Goal: Task Accomplishment & Management: Complete application form

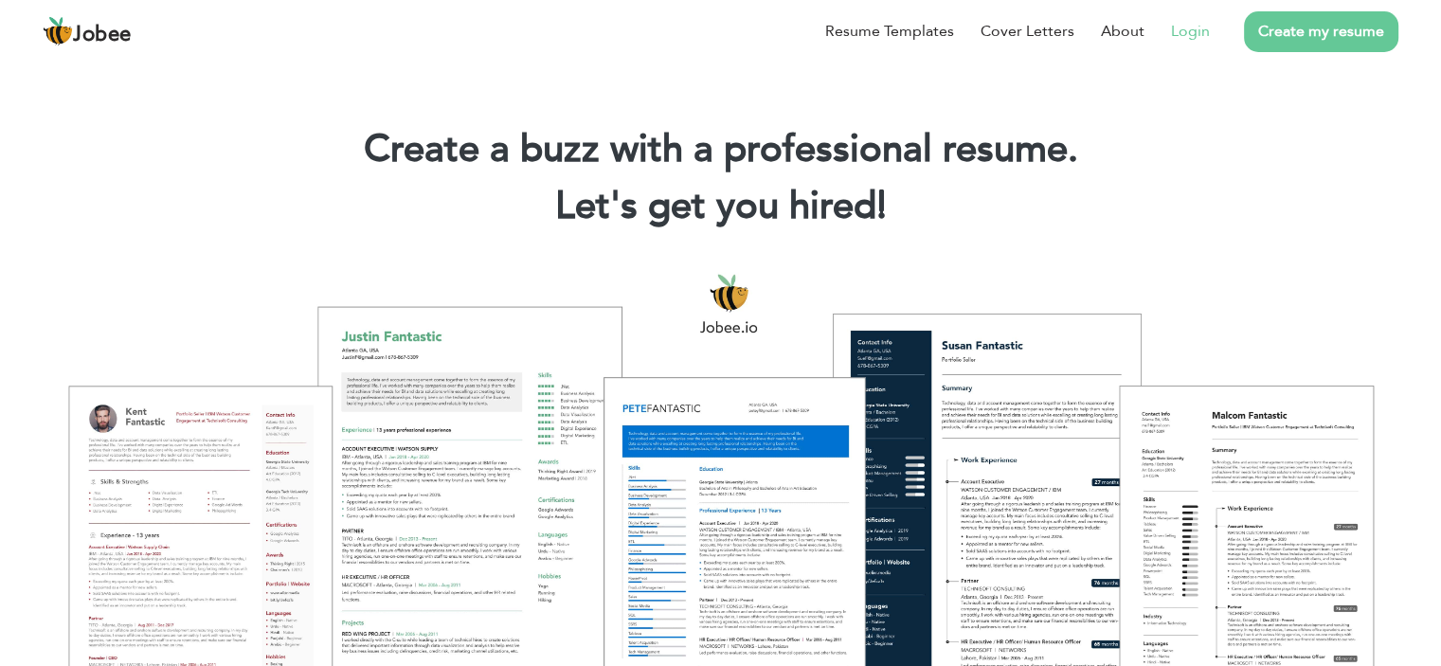
click at [1192, 20] on link "Login" at bounding box center [1190, 31] width 39 height 23
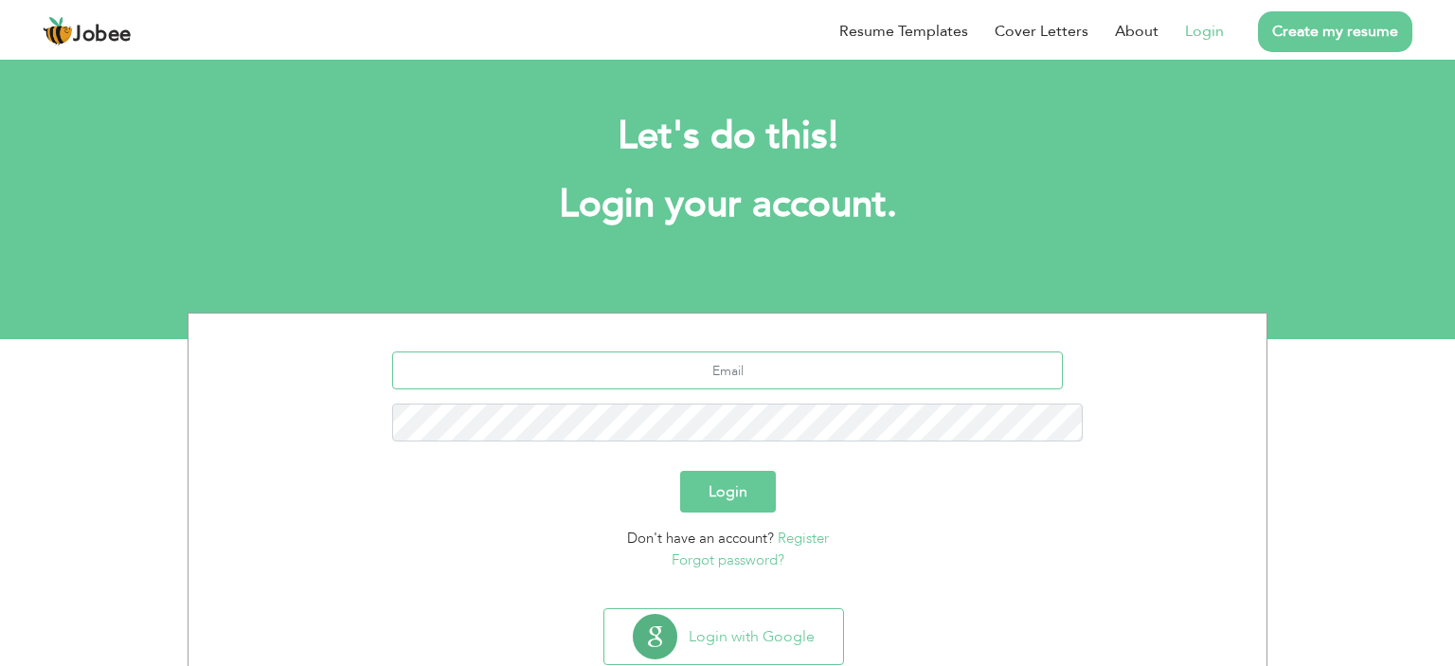
click at [851, 351] on input "text" at bounding box center [728, 370] width 672 height 38
type input "[EMAIL_ADDRESS][DOMAIN_NAME]"
click at [717, 471] on button "Login" at bounding box center [728, 492] width 96 height 42
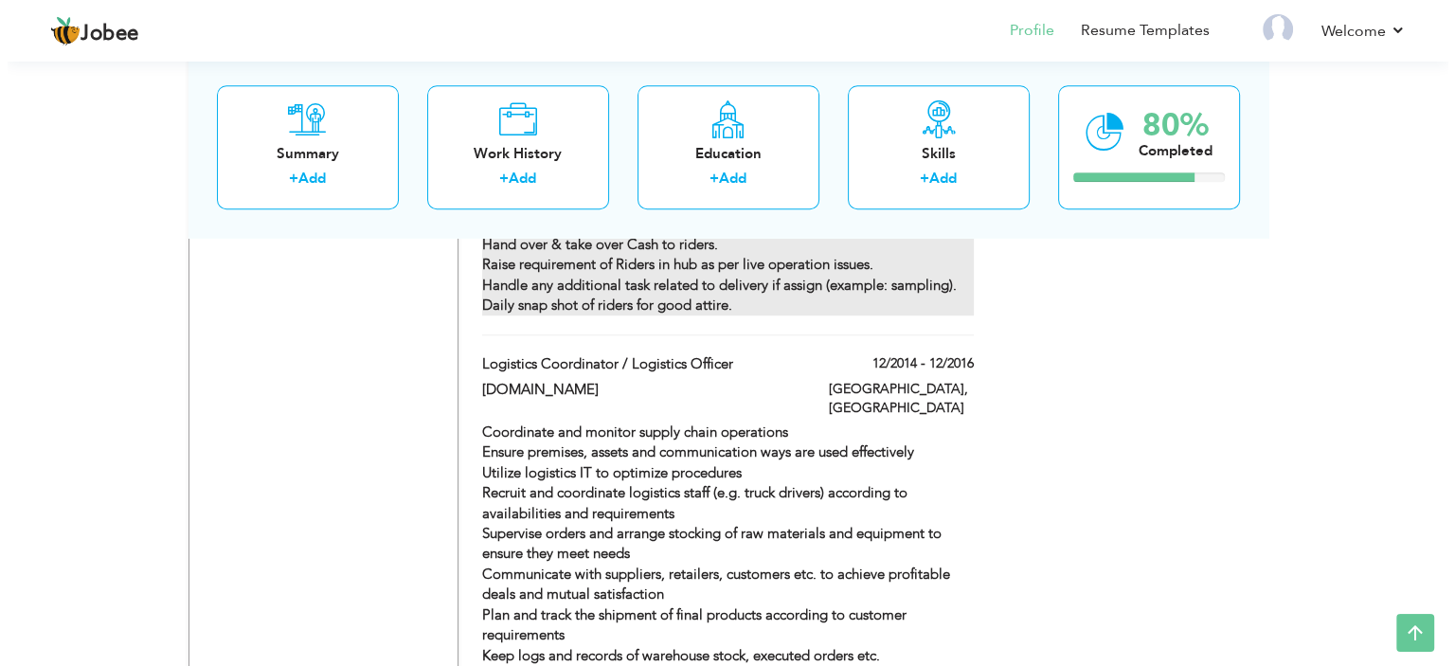
scroll to position [1546, 0]
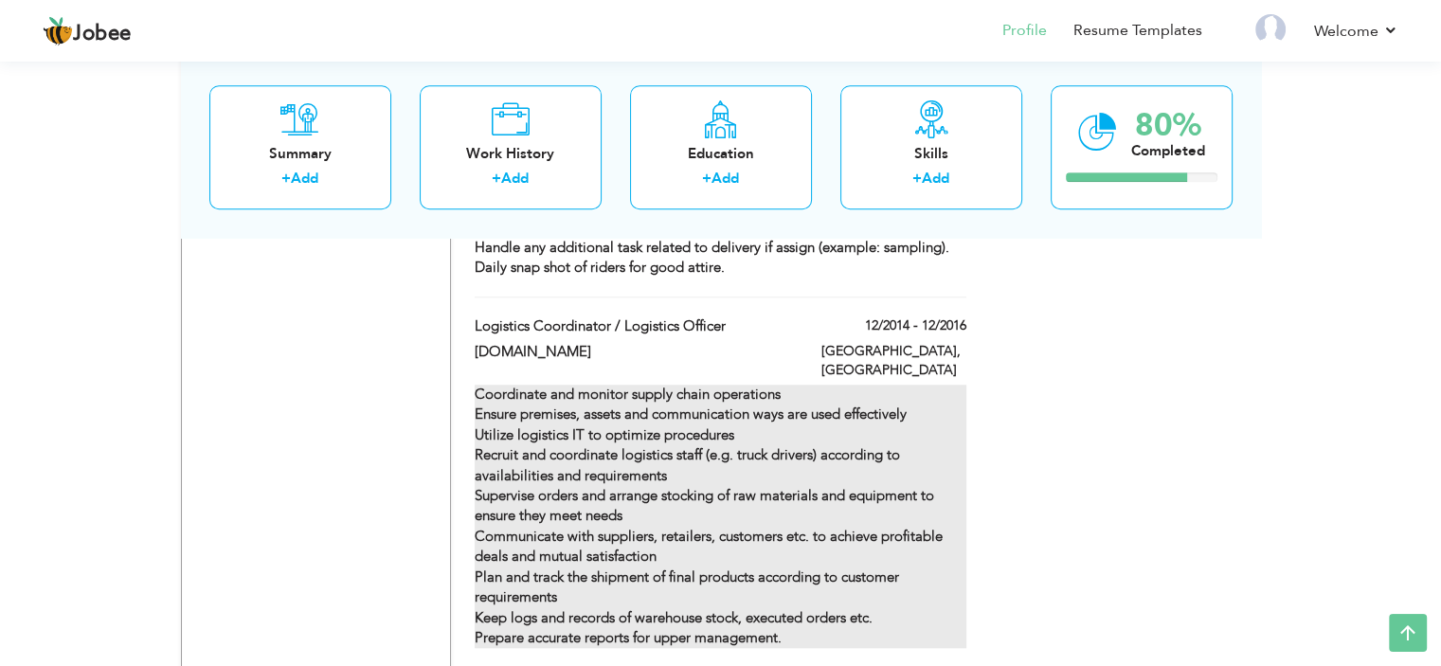
click at [763, 385] on strong "Coordinate and monitor supply chain operations Ensure premises, assets and comm…" at bounding box center [709, 516] width 468 height 262
type input "Logistics Coordinator / Logistics Officer"
type input "[DOMAIN_NAME]"
type input "12/2014"
type input "12/2016"
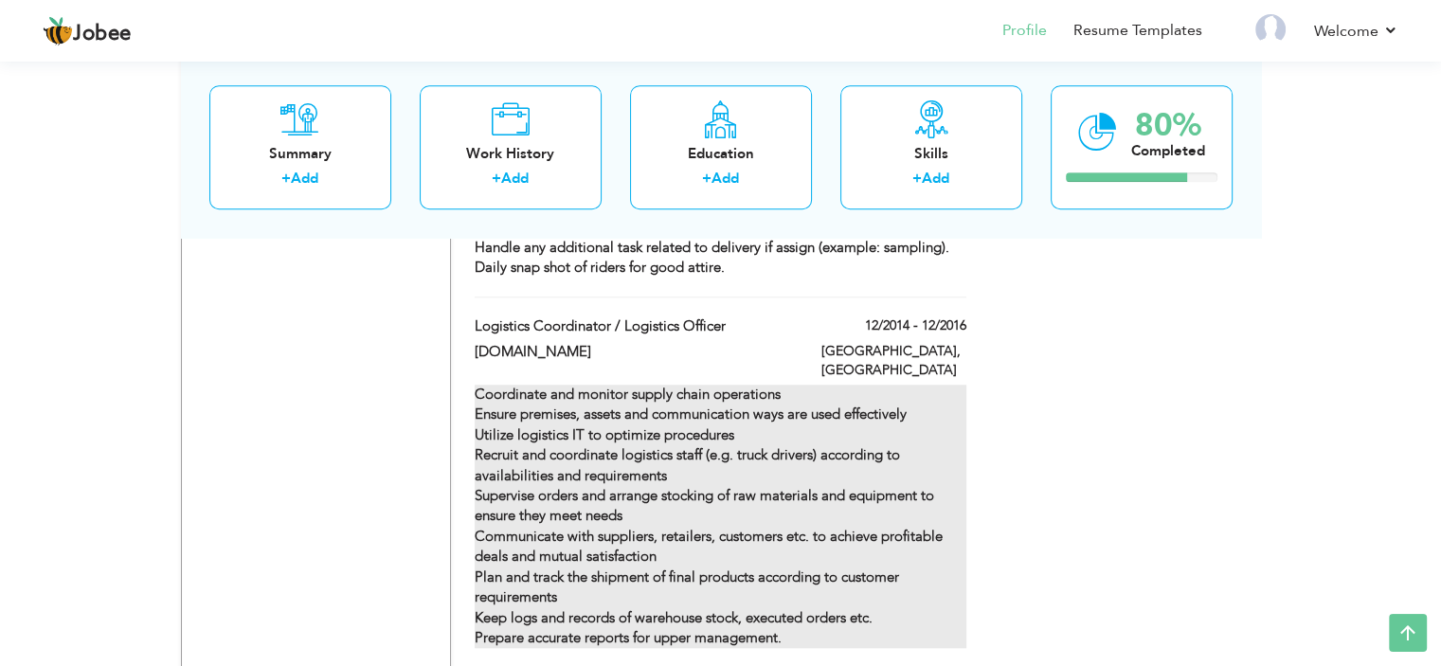
type input "[GEOGRAPHIC_DATA]"
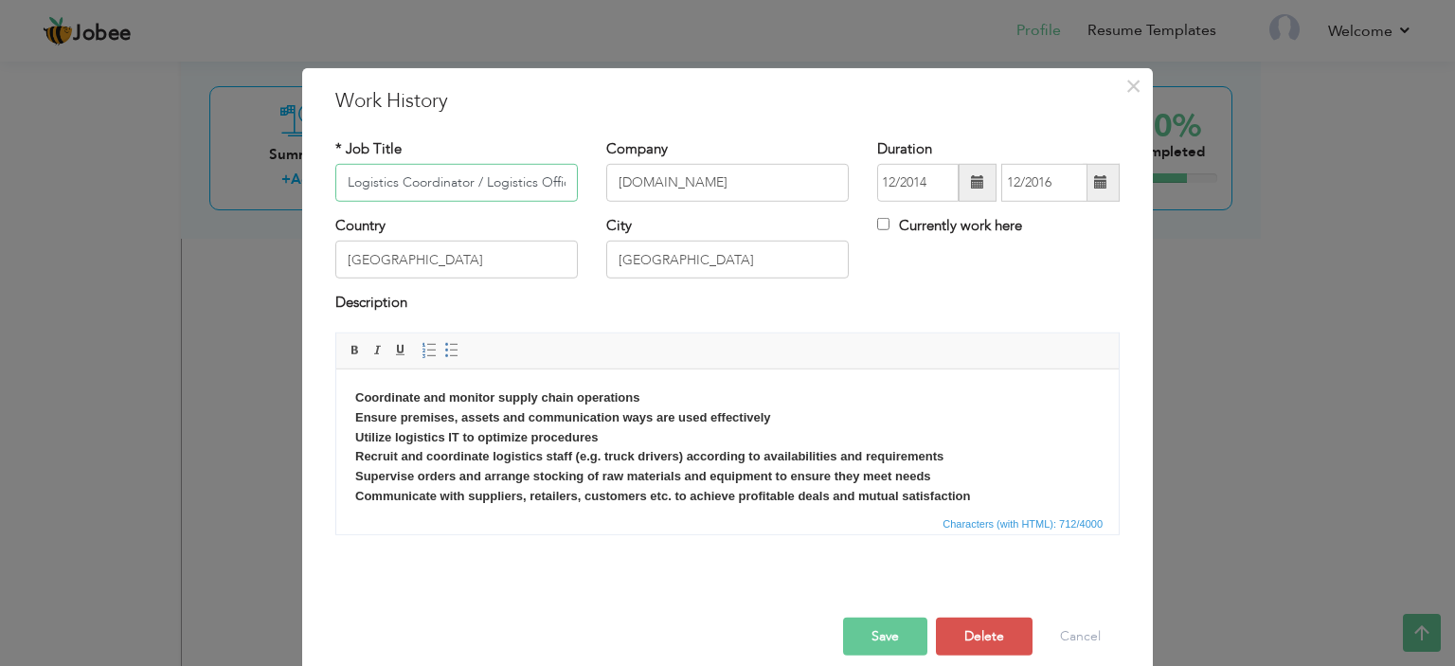
scroll to position [0, 14]
click at [660, 178] on input "[DOMAIN_NAME]" at bounding box center [727, 183] width 242 height 38
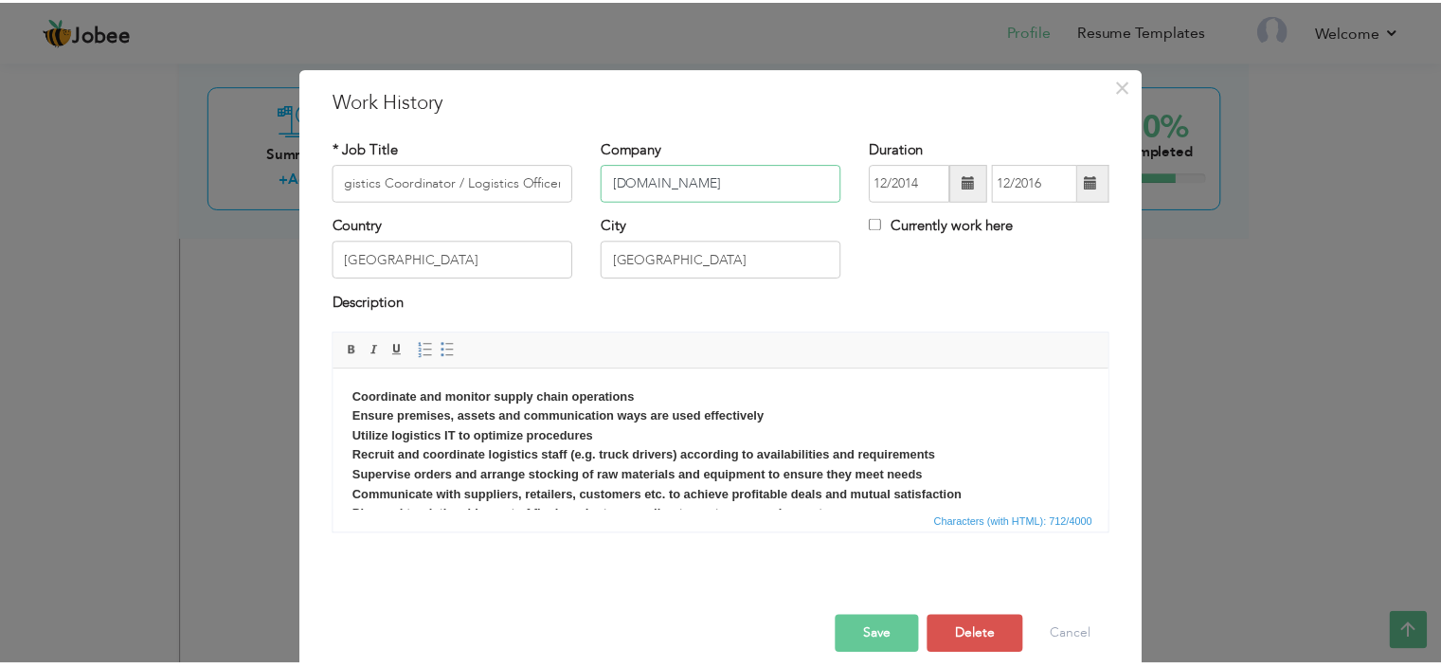
scroll to position [0, 0]
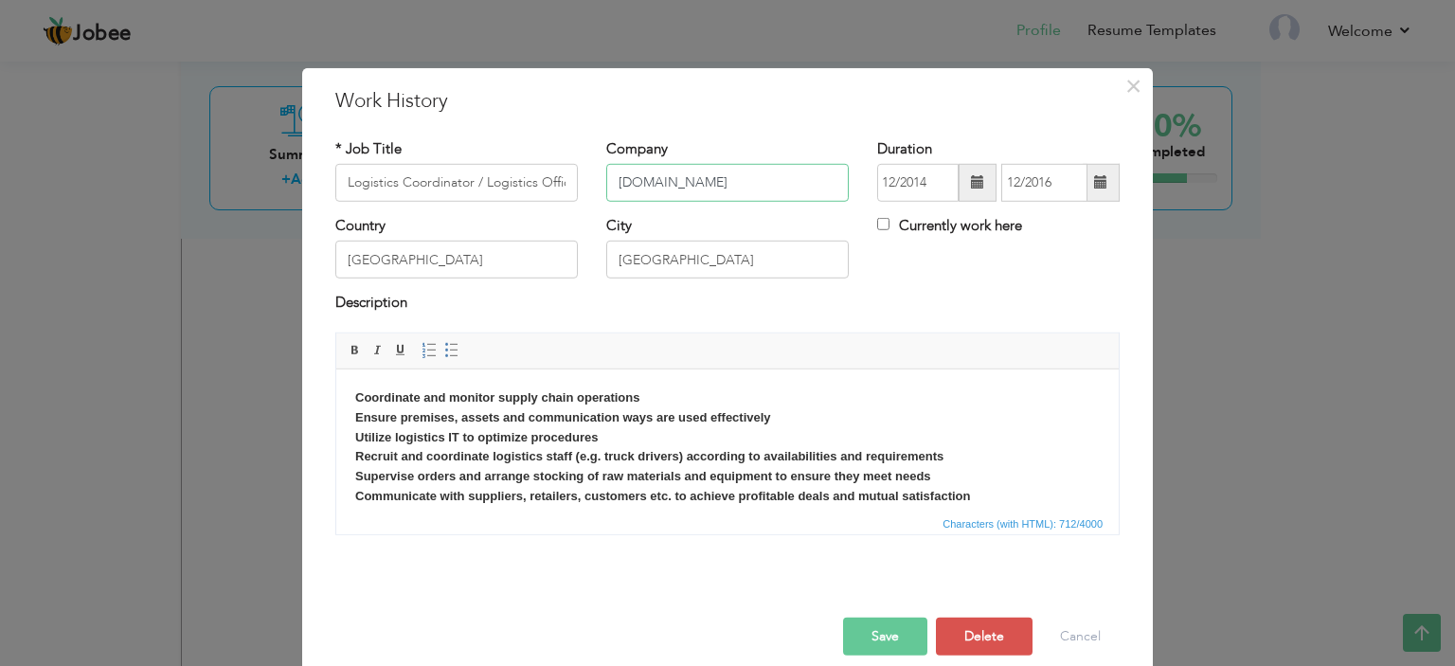
click at [660, 178] on input "[DOMAIN_NAME]" at bounding box center [727, 183] width 242 height 38
click at [436, 174] on input "Logistics Coordinator / Logistics Officer" at bounding box center [456, 183] width 242 height 38
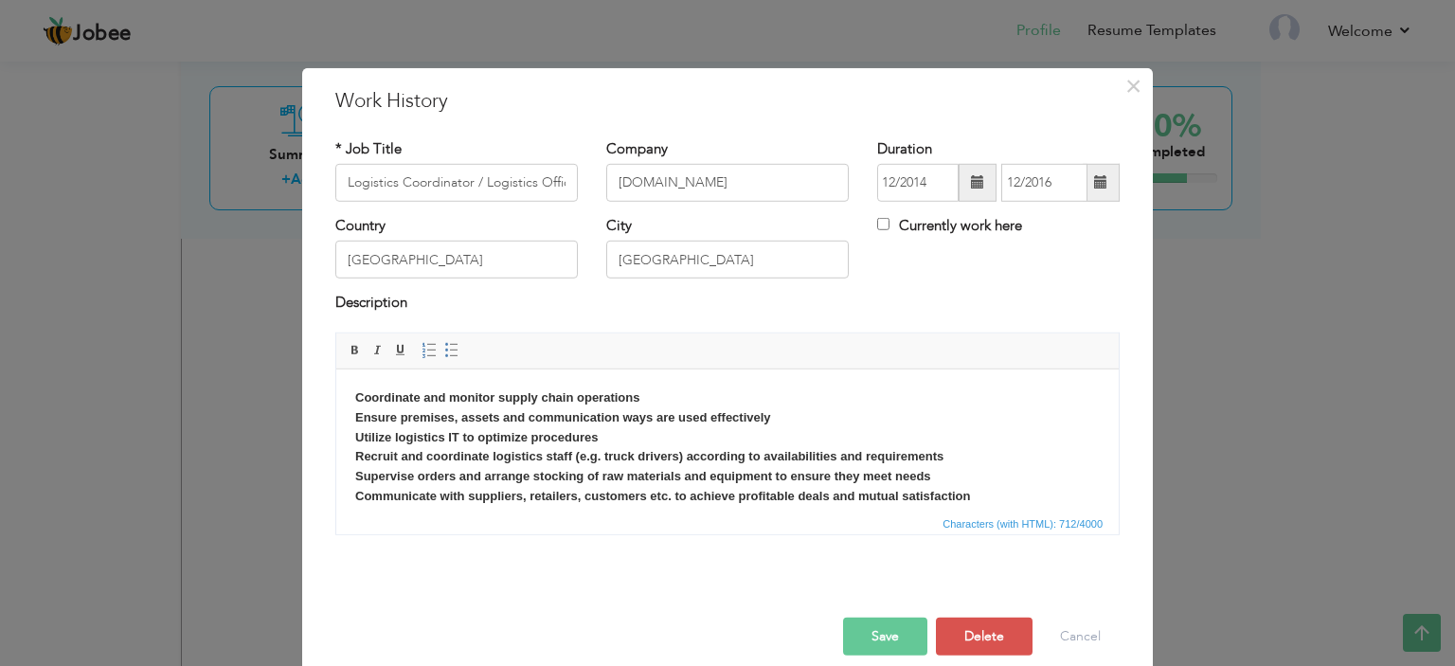
click at [606, 471] on strong "Coordinate and monitor supply chain operations Ensure premises, assets and comm…" at bounding box center [662, 474] width 615 height 171
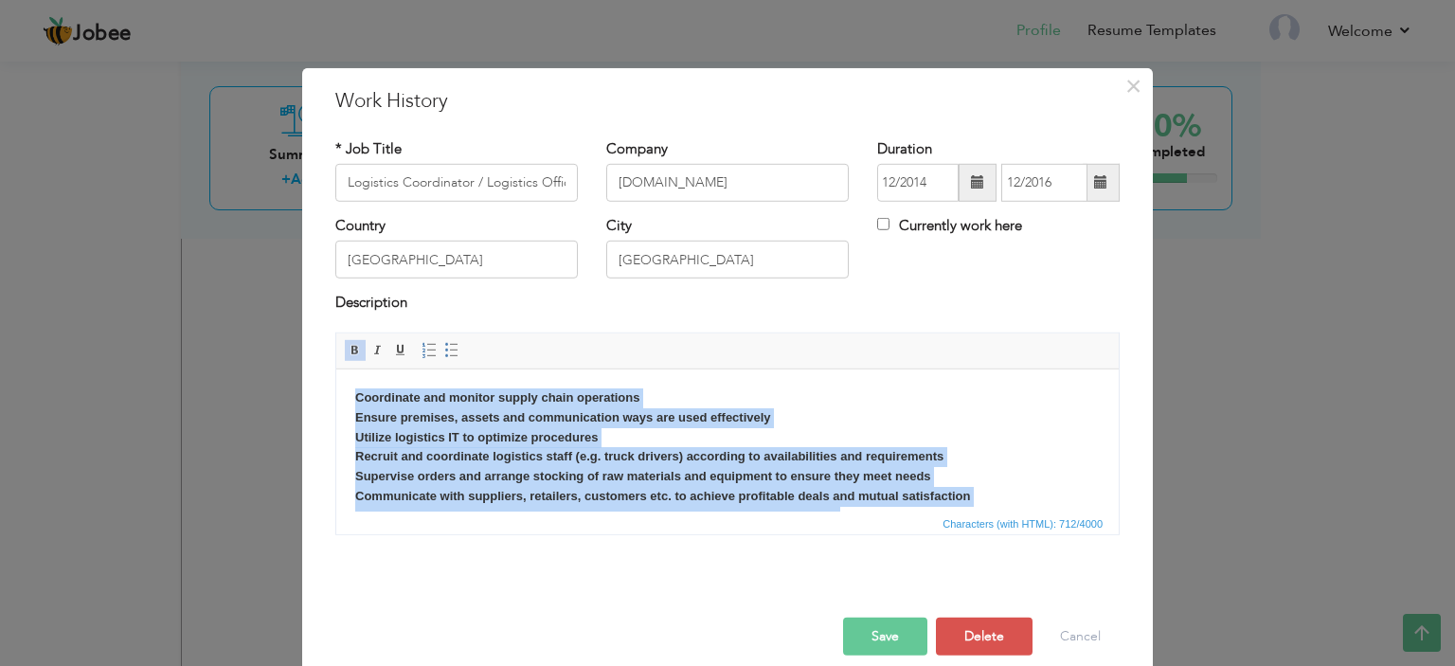
copy strong "Coordinate and monitor supply chain operations Ensure premises, assets and comm…"
click at [444, 348] on span at bounding box center [451, 350] width 15 height 15
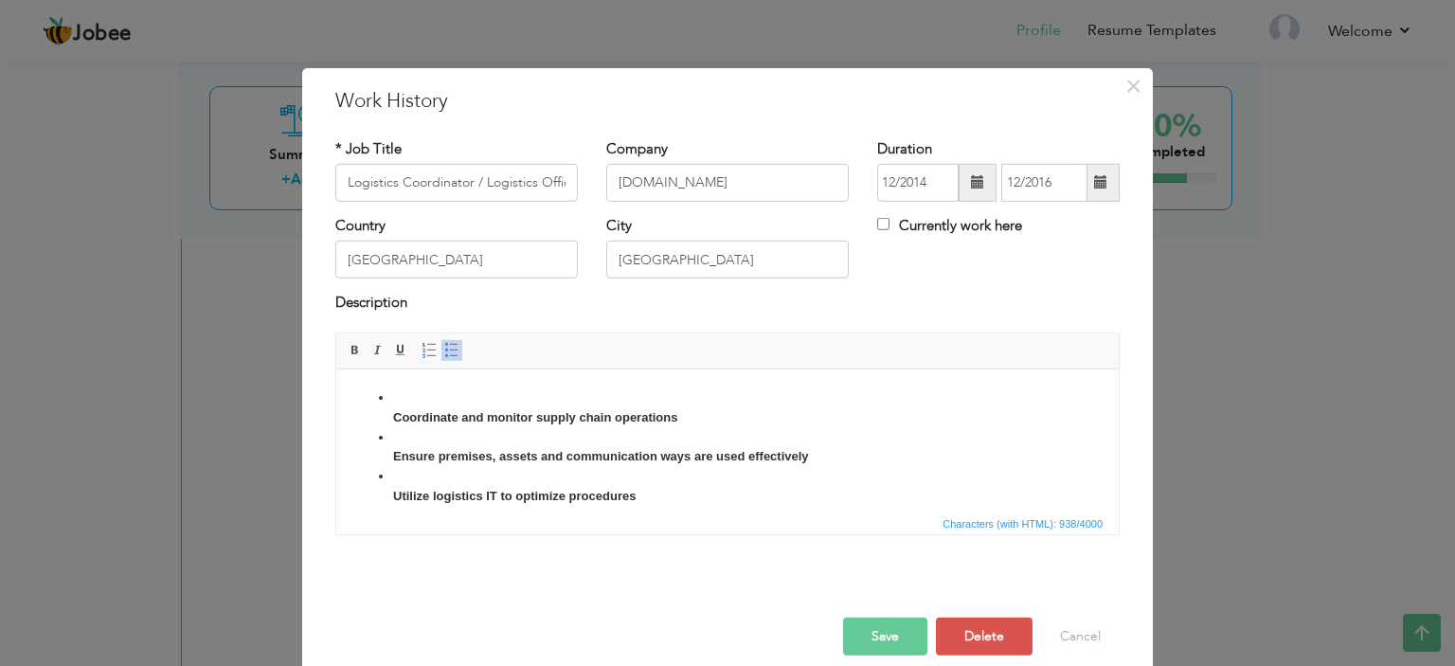
click at [444, 348] on span at bounding box center [451, 350] width 15 height 15
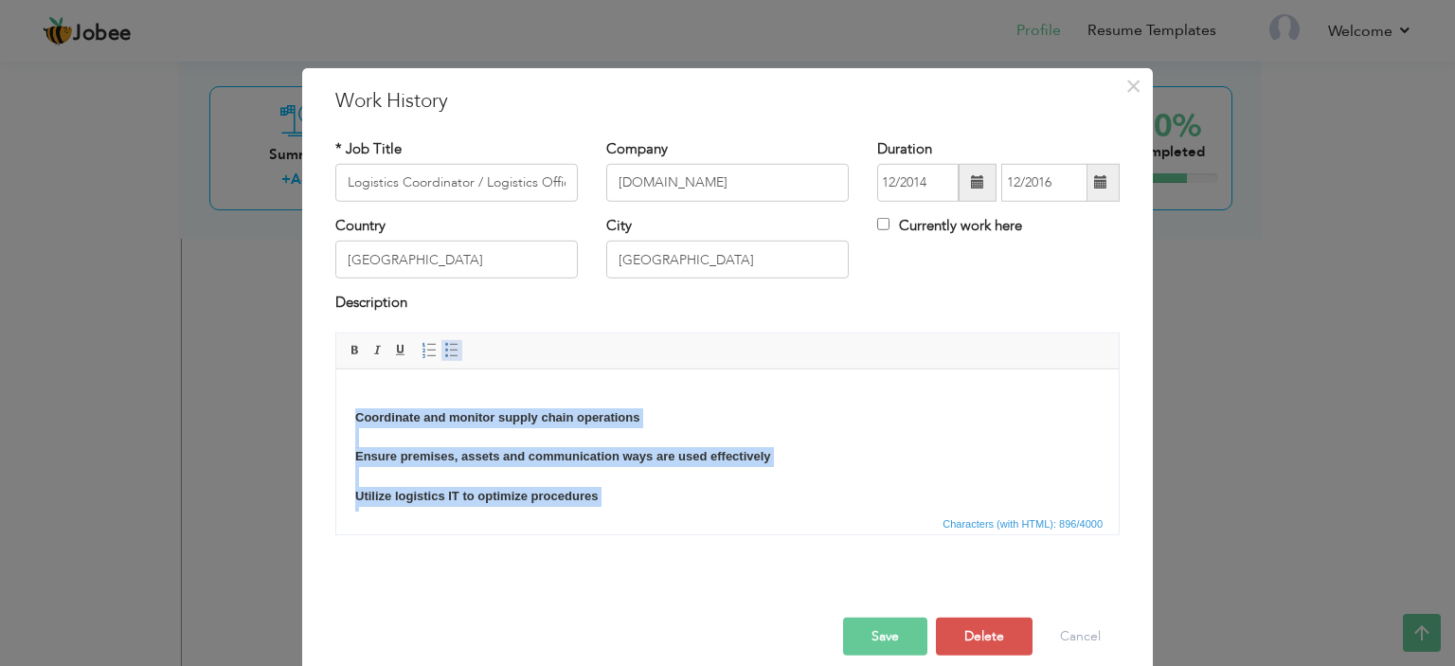
click at [444, 348] on span at bounding box center [451, 350] width 15 height 15
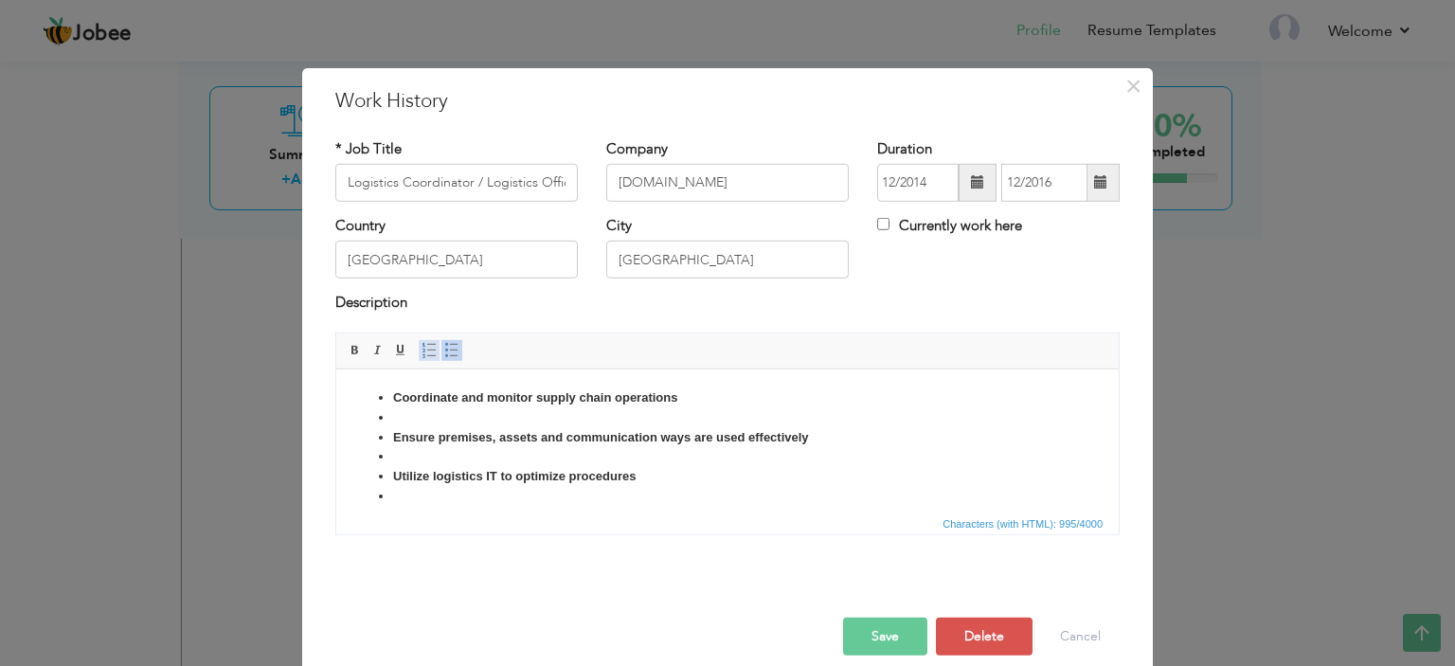
click at [421, 344] on span at bounding box center [428, 350] width 15 height 15
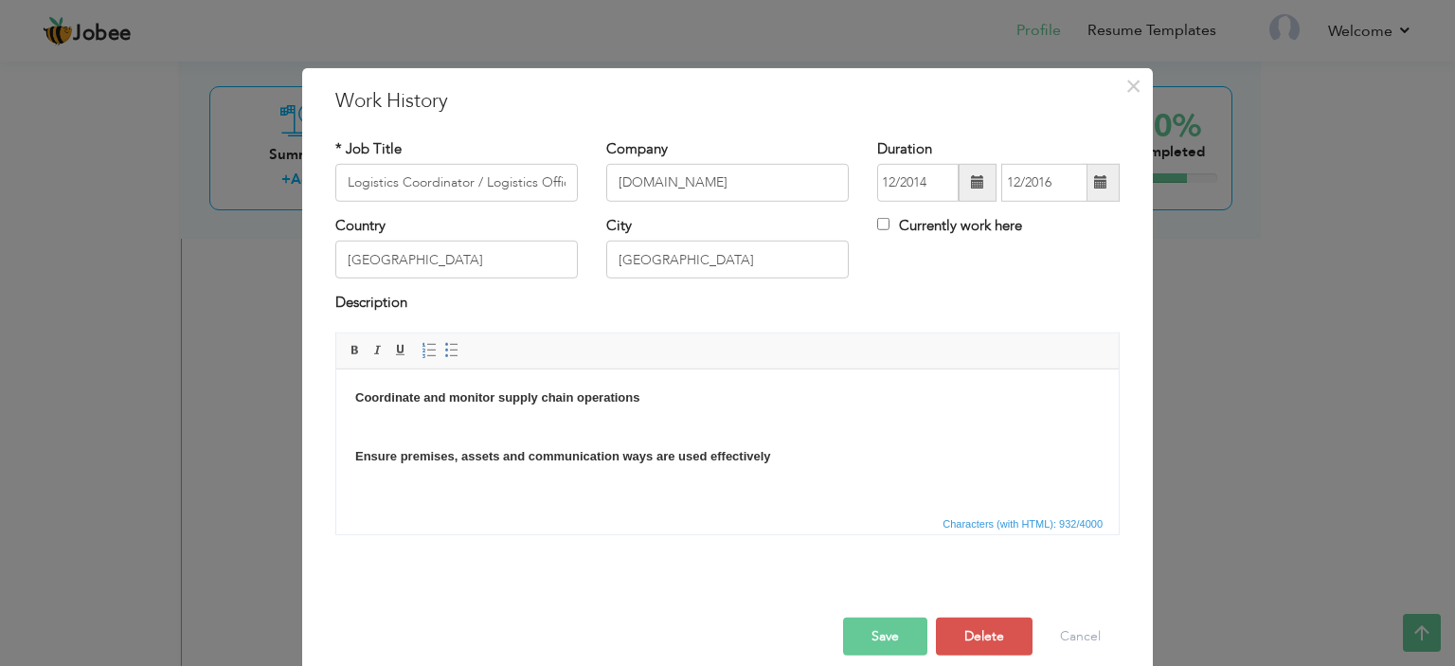
click at [582, 427] on body "Coordinate and monitor supply chain operations Ensure premises, assets and comm…" at bounding box center [727, 613] width 744 height 453
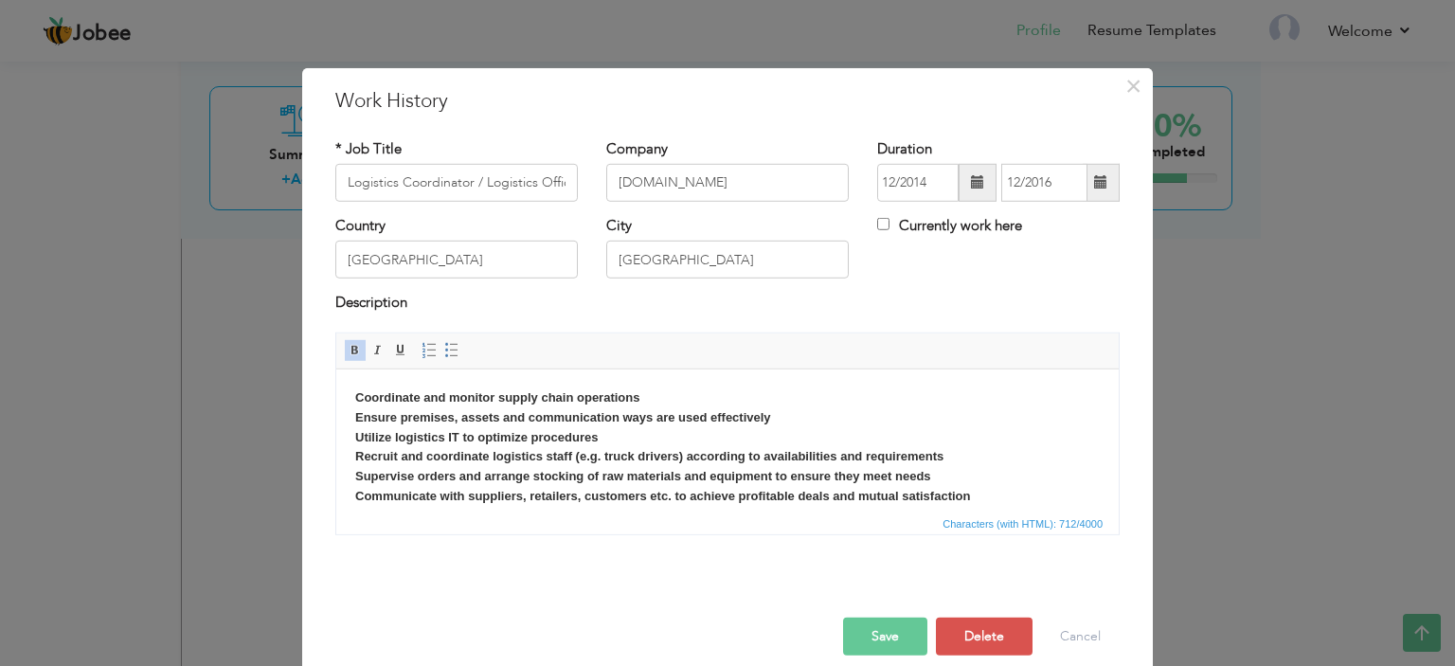
click at [582, 427] on body "Coordinate and monitor supply chain operations Ensure premises, assets and comm…" at bounding box center [727, 475] width 744 height 177
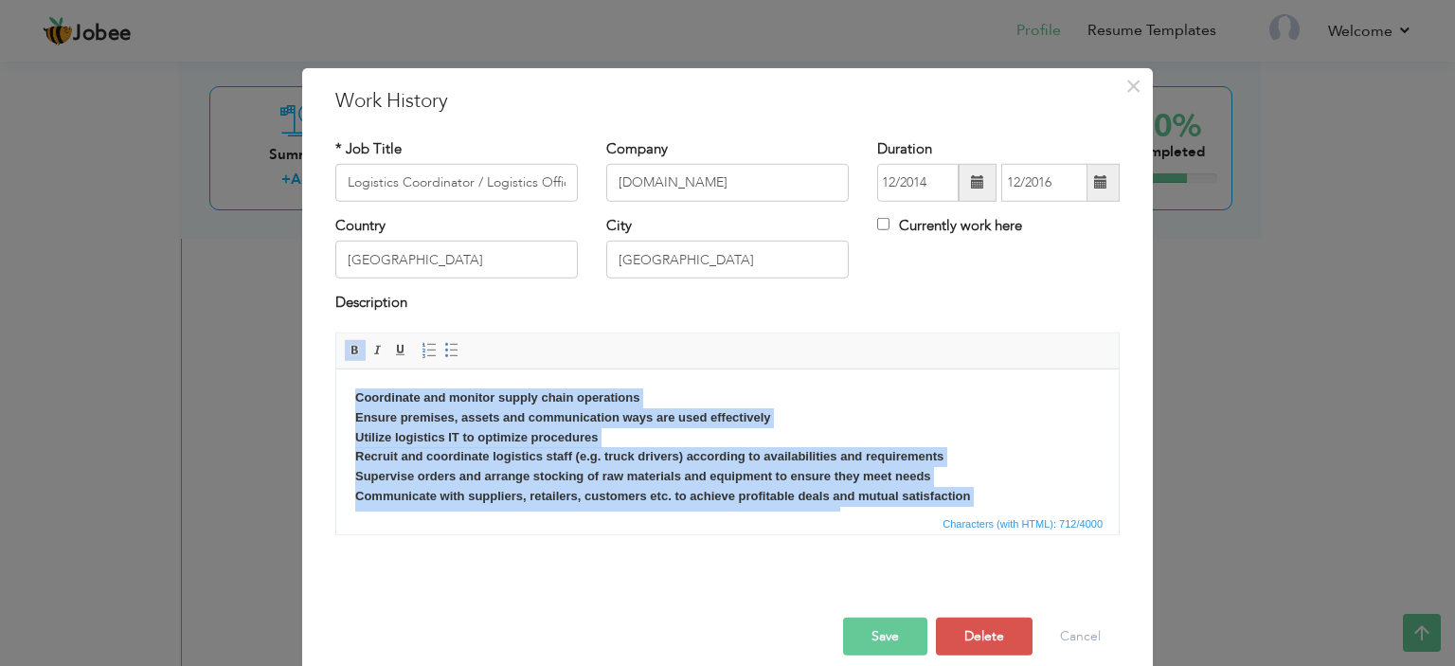
copy strong "Coordinate and monitor supply chain operations Ensure premises, assets and comm…"
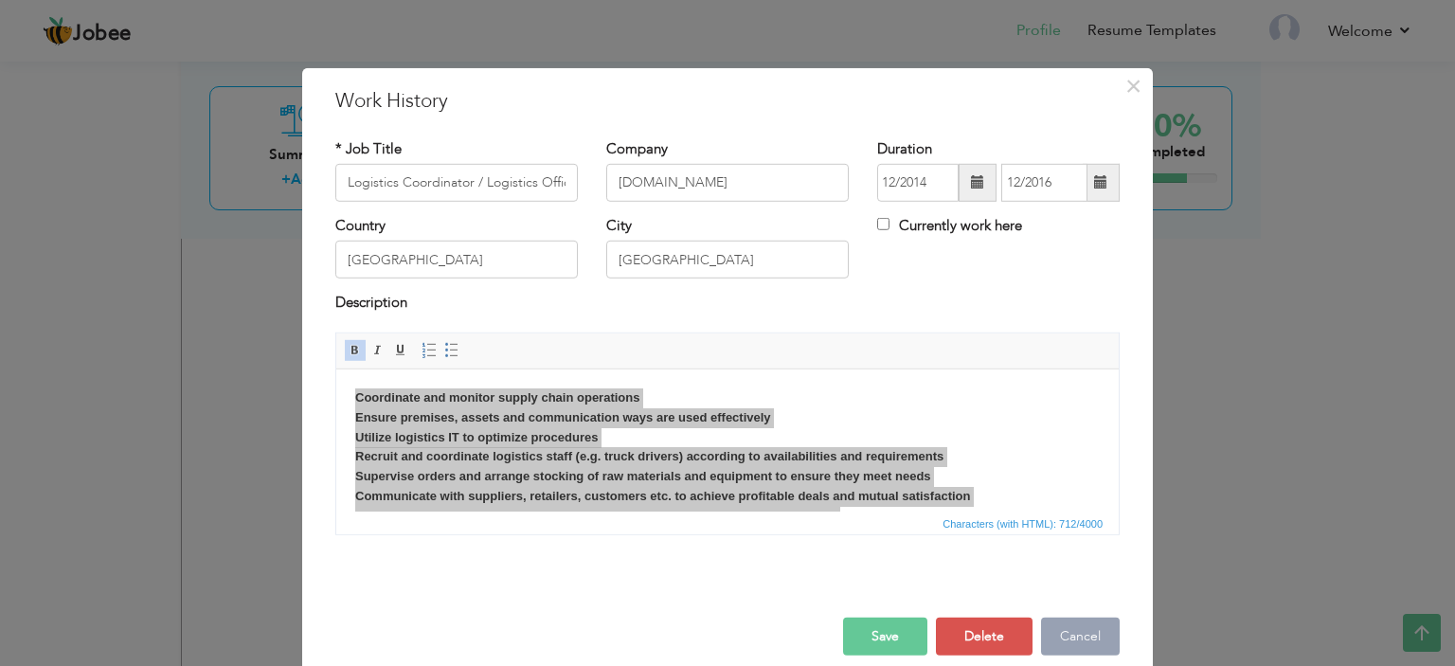
click at [1065, 618] on button "Cancel" at bounding box center [1080, 637] width 79 height 38
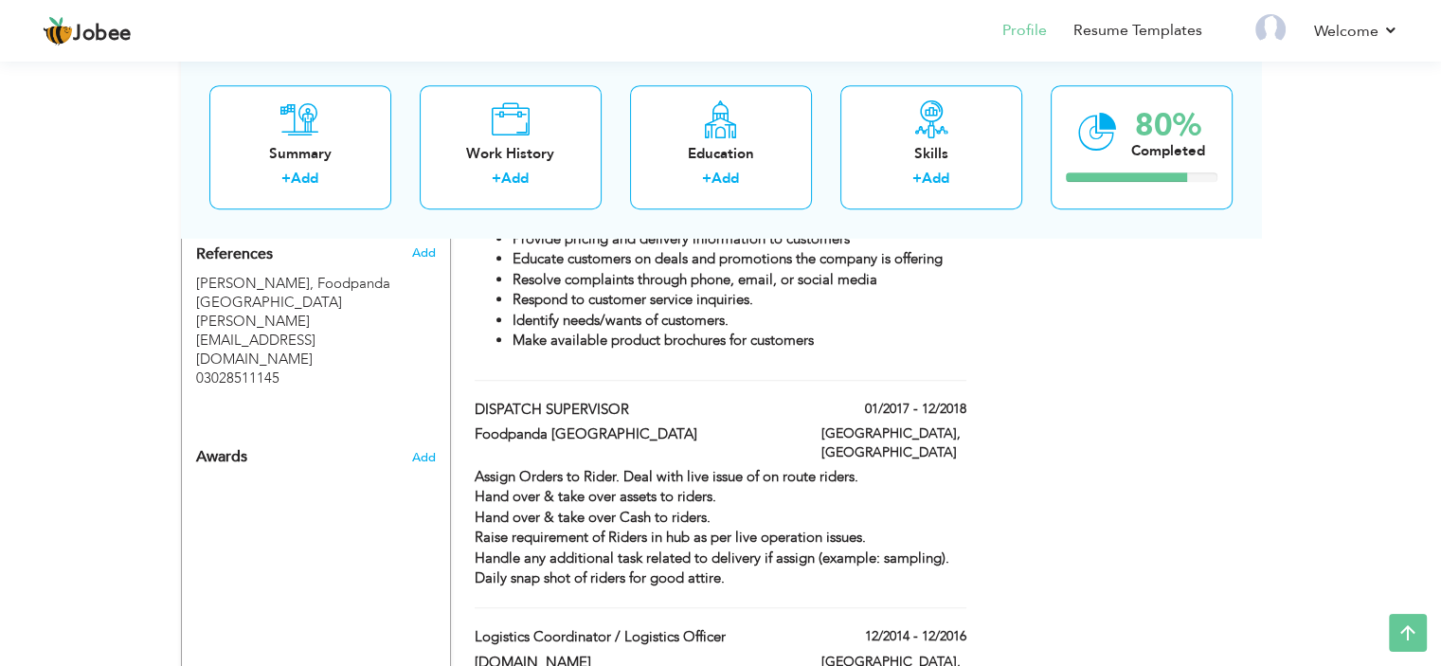
scroll to position [1205, 0]
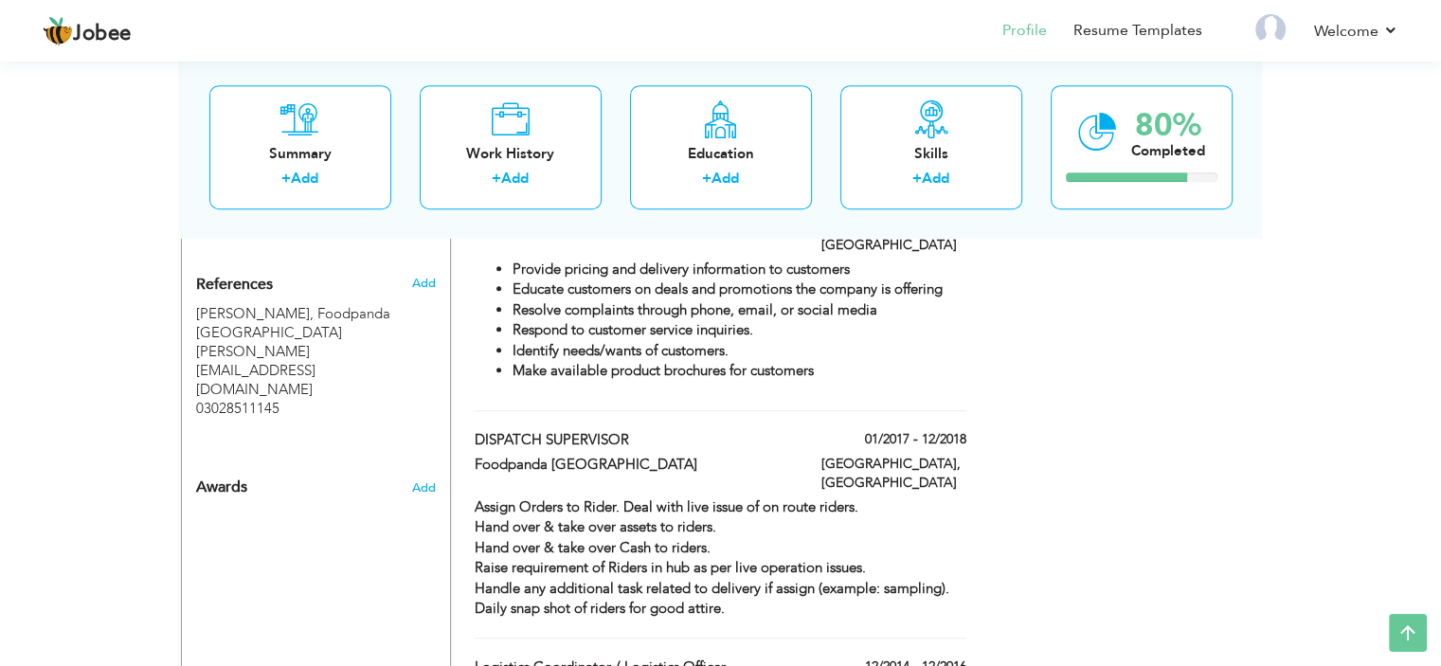
click at [807, 430] on div "01/2017 - 12/2018" at bounding box center [893, 442] width 173 height 24
type input "DISPATCH SUPERVISOR"
type input "Foodpanda [GEOGRAPHIC_DATA]"
type input "01/2017"
type input "12/2018"
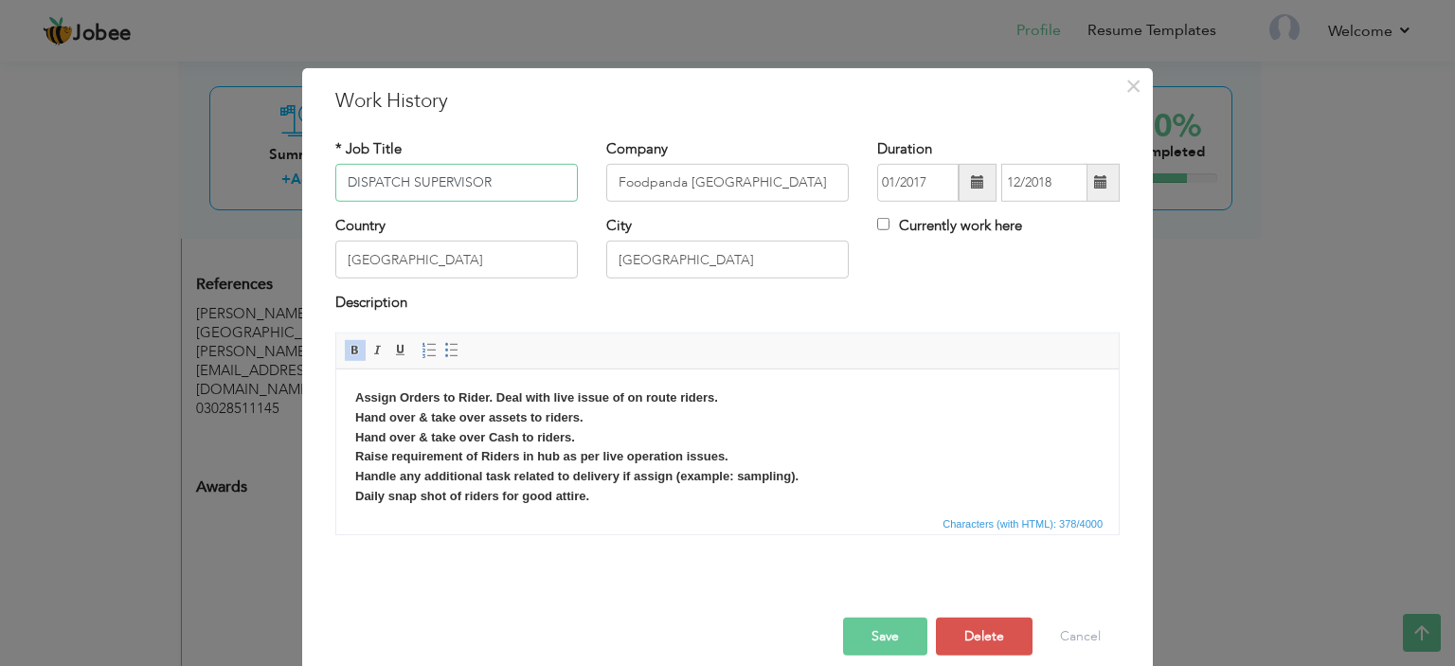
click at [442, 184] on input "DISPATCH SUPERVISOR" at bounding box center [456, 183] width 242 height 38
click at [498, 452] on strong "Assign Orders to Rider. Deal with live issue of on route riders. Hand over & ta…" at bounding box center [576, 445] width 443 height 113
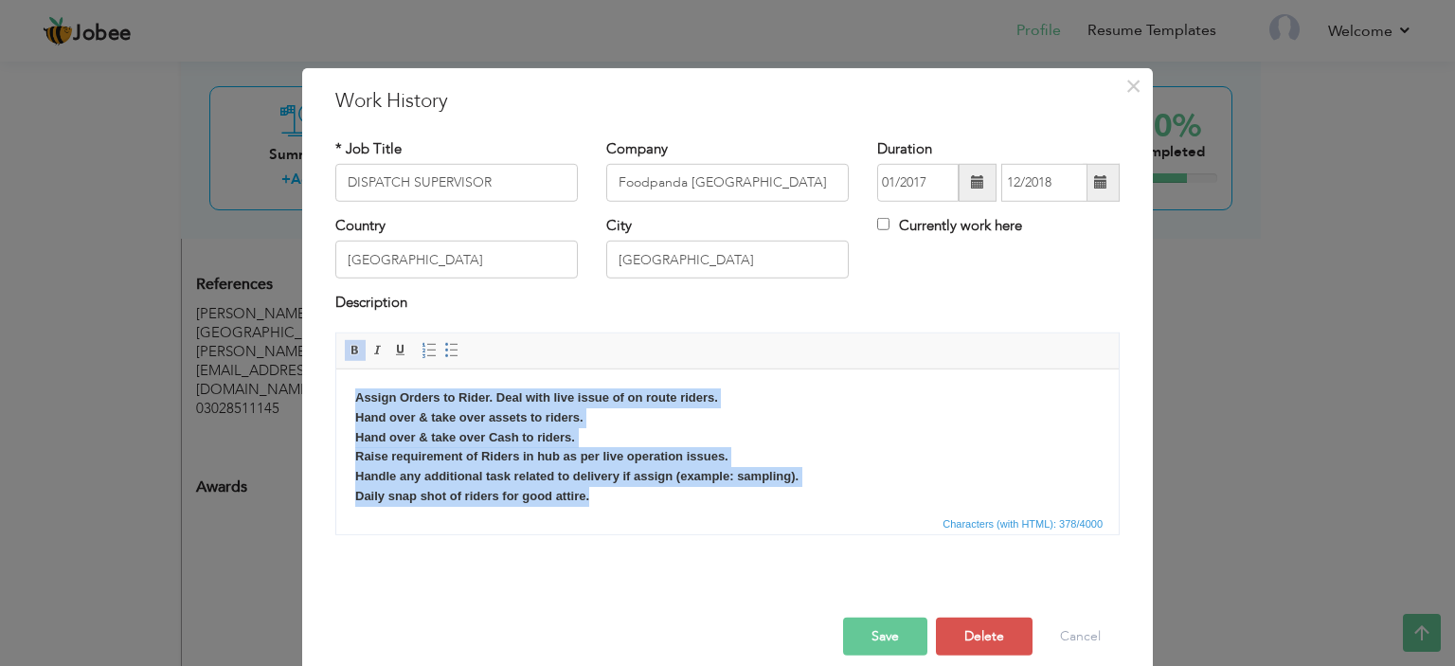
copy strong "Assign Orders to Rider. Deal with live issue of on route riders. Hand over & ta…"
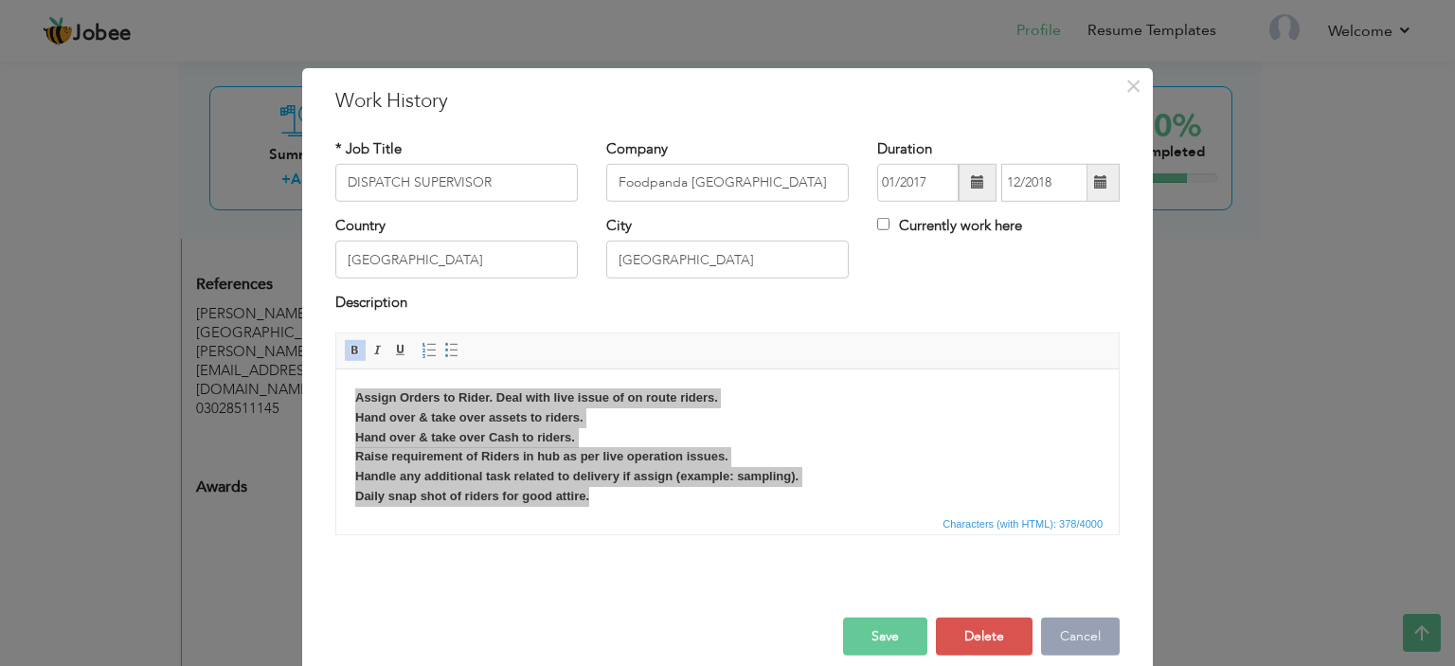
click at [1078, 632] on button "Cancel" at bounding box center [1080, 637] width 79 height 38
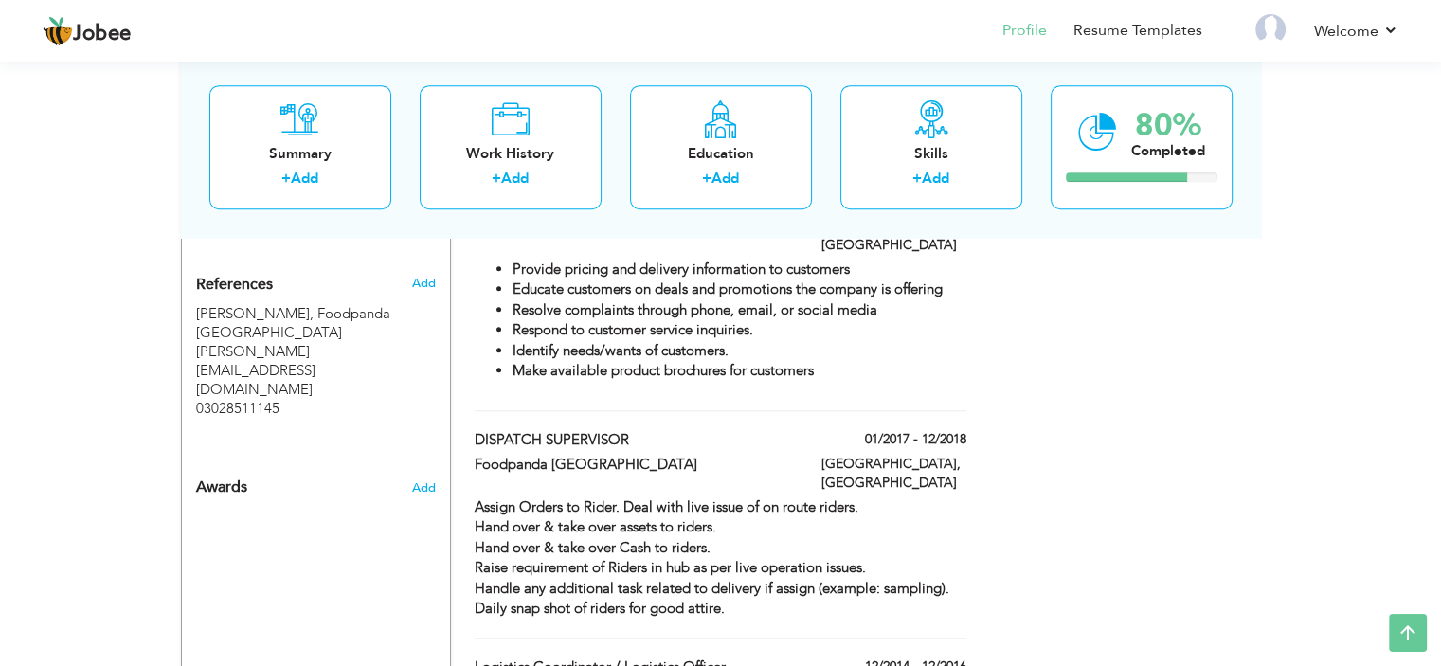
click at [1154, 458] on div "Choose a Template ‹" at bounding box center [1126, 186] width 270 height 2069
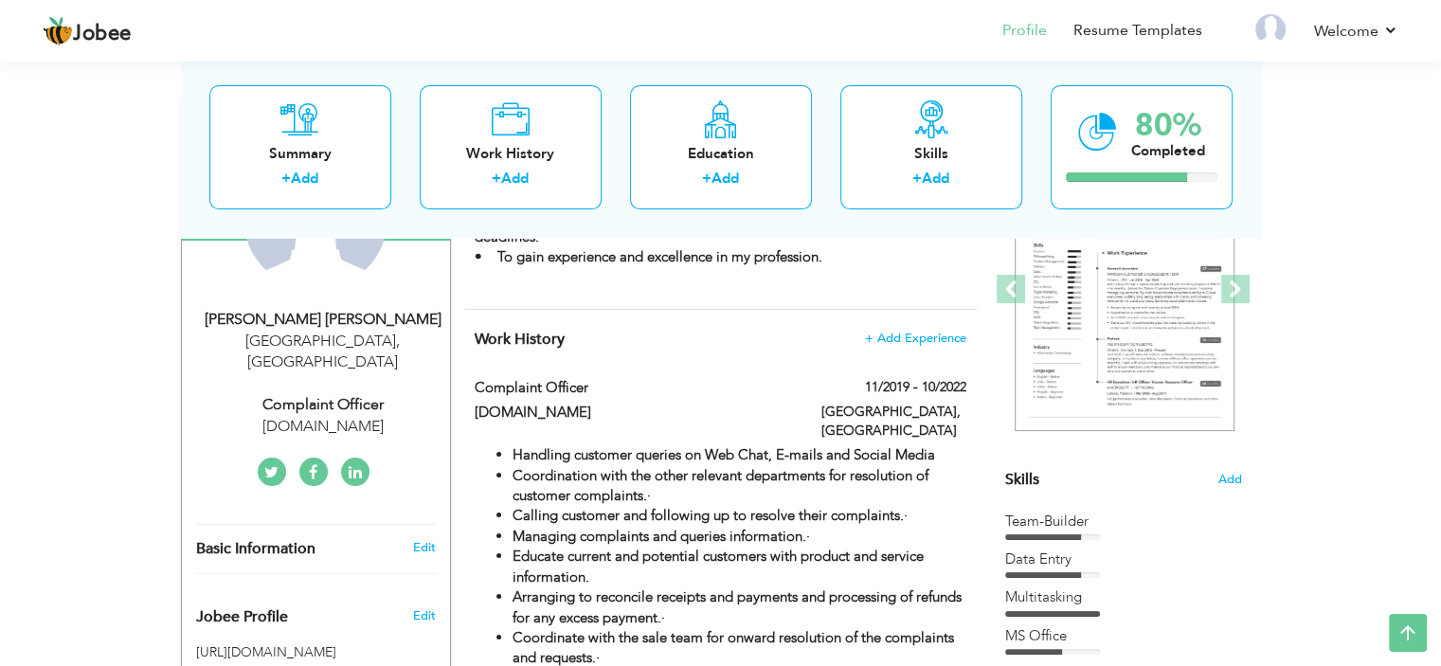
scroll to position [258, 0]
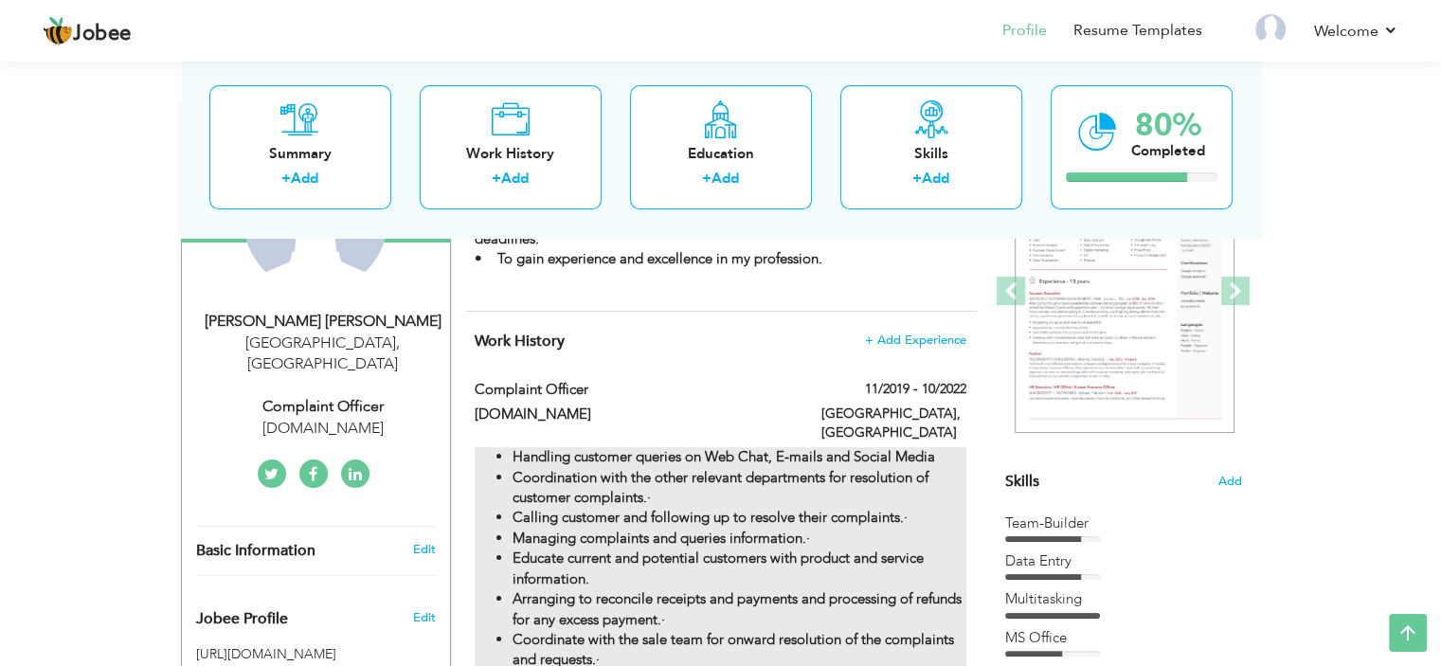
click at [609, 508] on strong "Calling customer and following up to resolve their complaints.·" at bounding box center [709, 517] width 395 height 19
type input "Complaint Officer"
type input "[DOMAIN_NAME]"
type input "11/2019"
type input "10/2022"
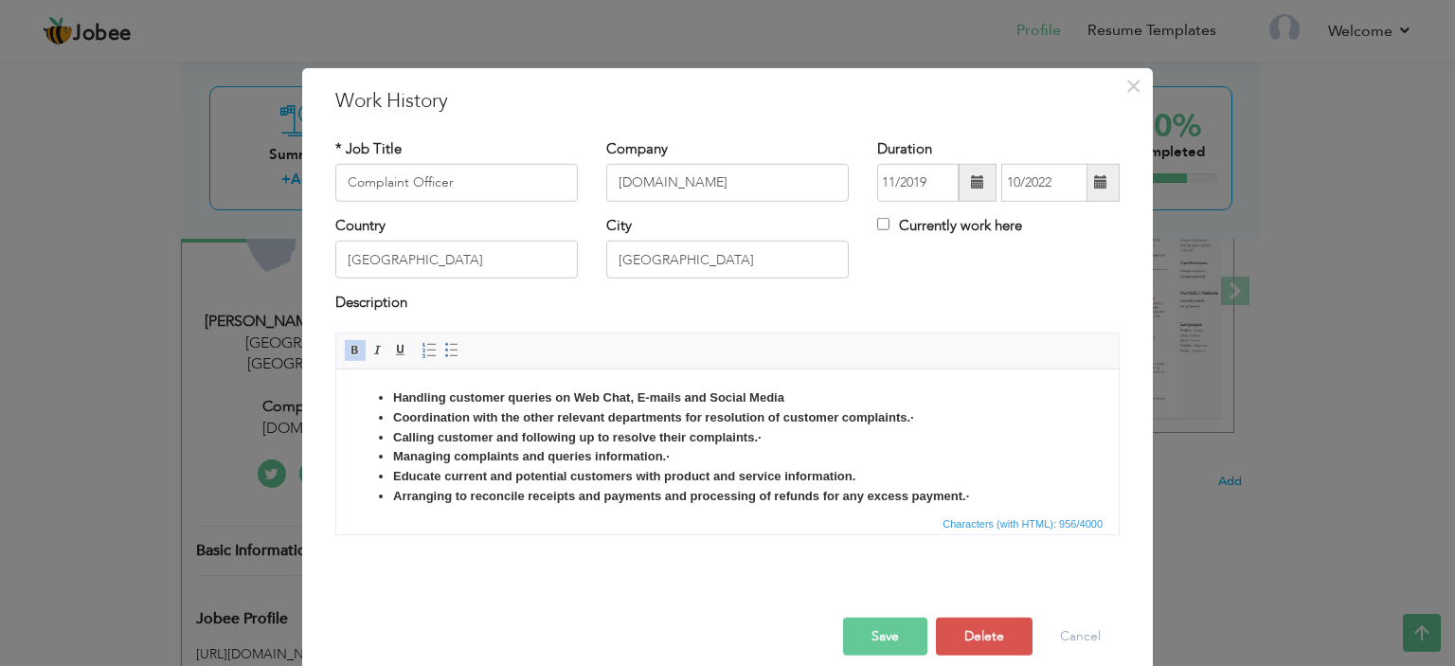
click at [617, 502] on li "Arranging to reconcile receipts and payments and processing of refunds for any …" at bounding box center [727, 496] width 669 height 20
click at [584, 466] on li "Educate current and potential customers with product and service information." at bounding box center [727, 476] width 669 height 20
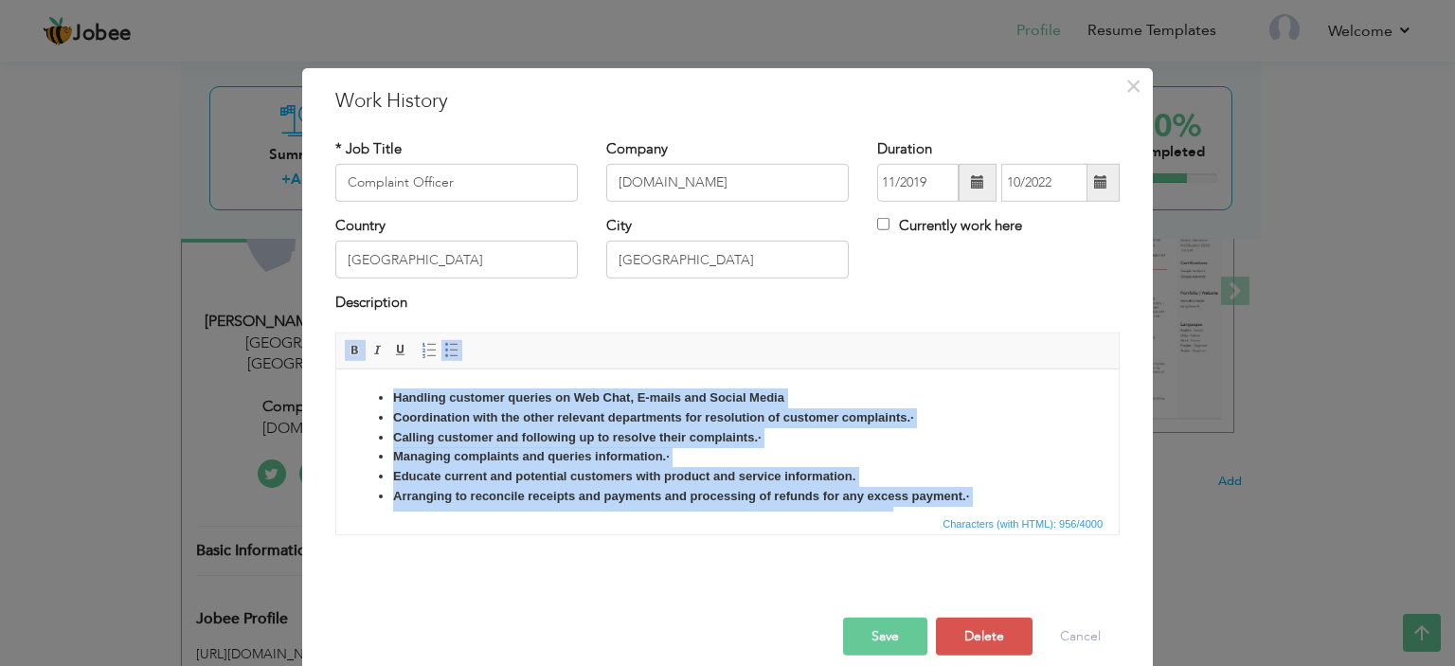
copy ul "Handling customer queries on Web Chat, E-mails and Social Media Coordination wi…"
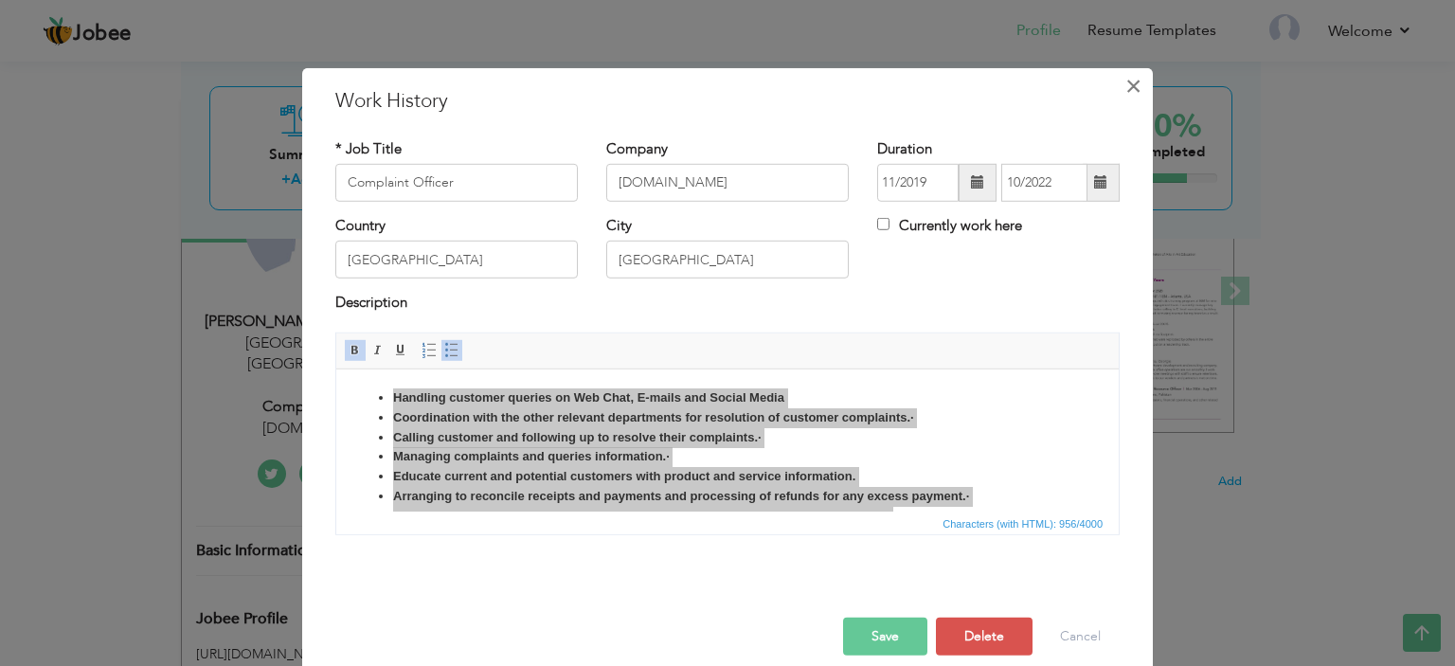
click at [1133, 86] on span "×" at bounding box center [1133, 85] width 16 height 34
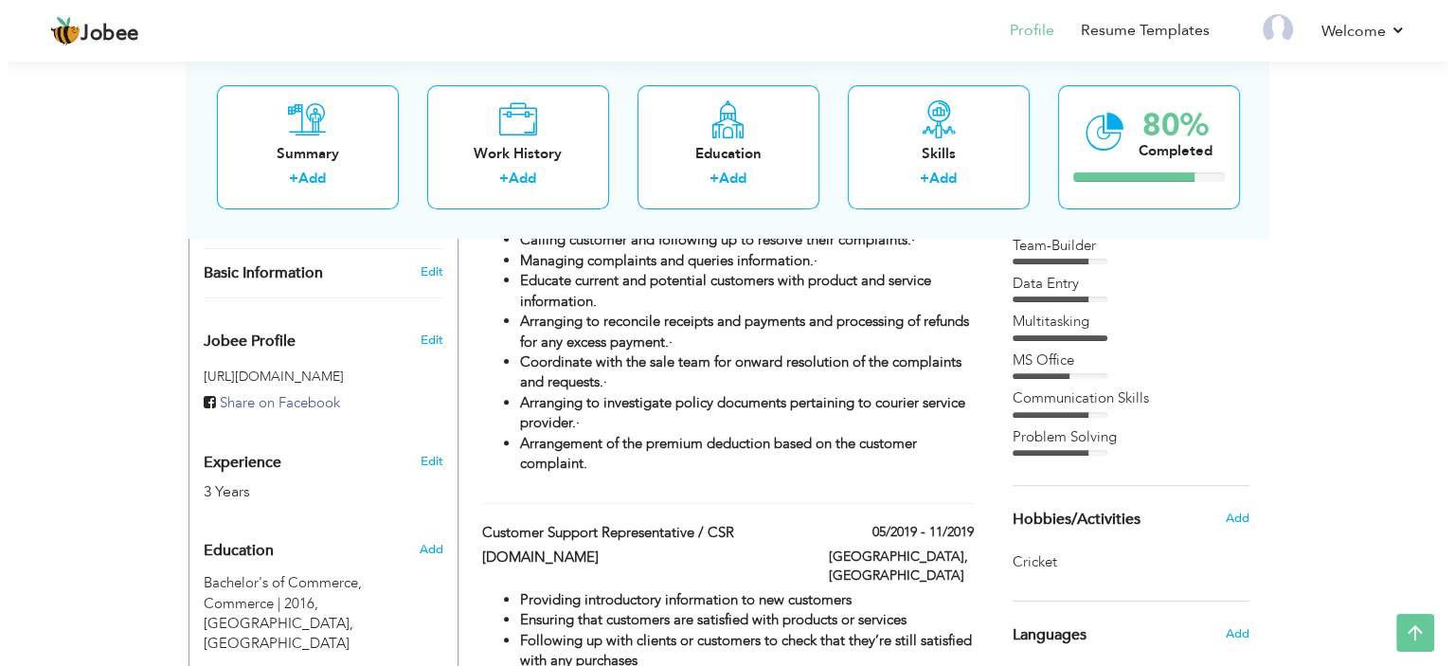
scroll to position [493, 0]
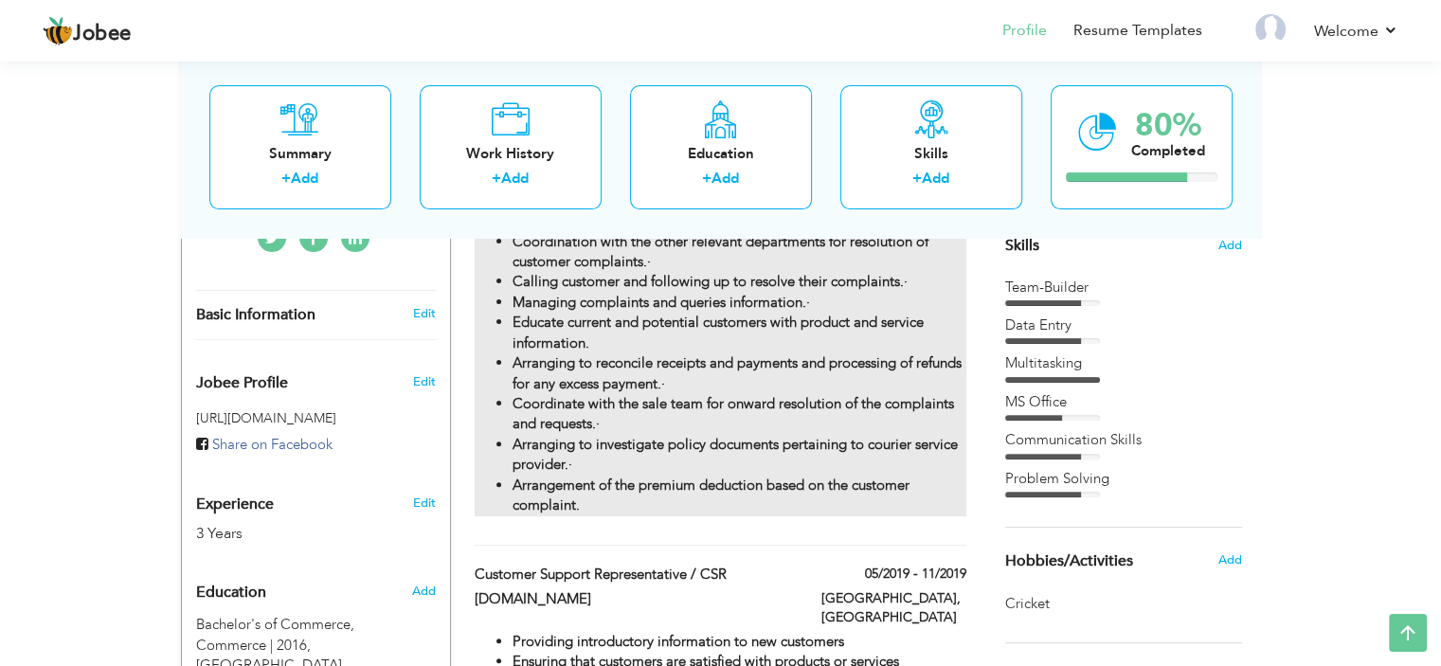
click at [578, 410] on strong "Coordinate with the sale team for onward resolution of the complaints and reque…" at bounding box center [732, 413] width 441 height 39
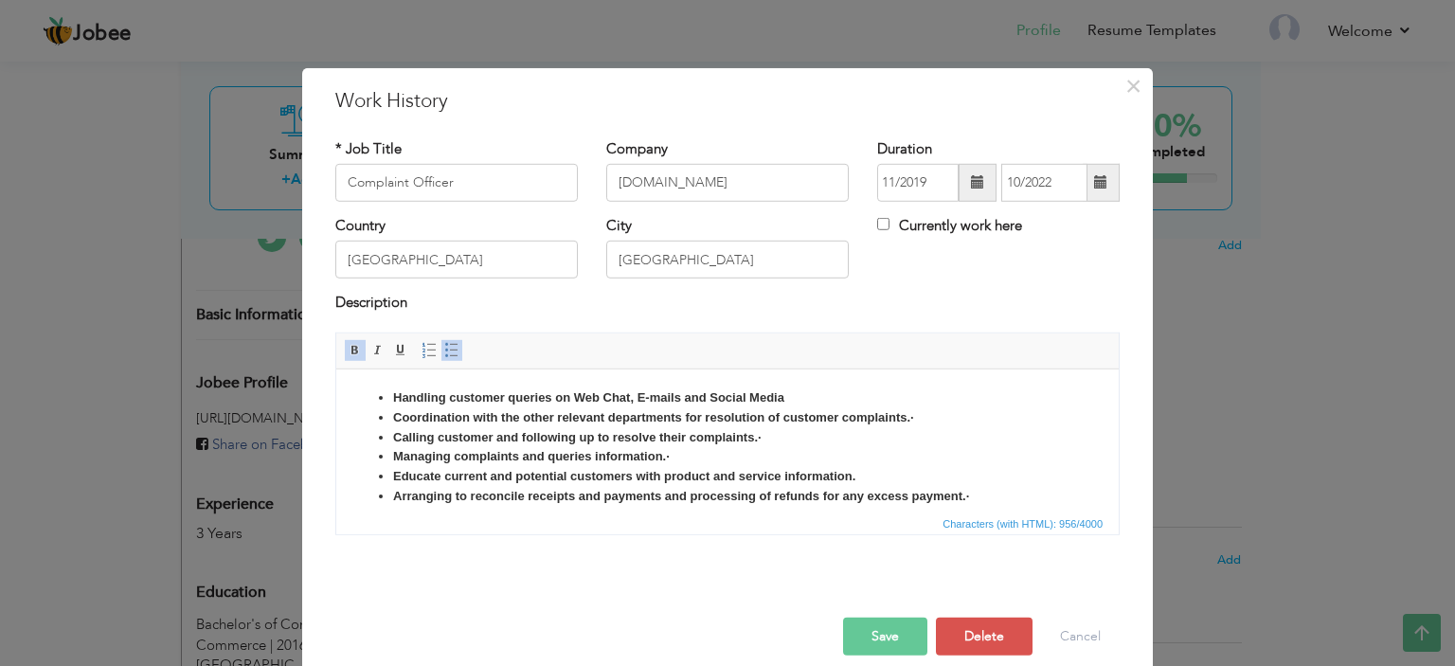
click at [395, 420] on strong "Coordination with the other relevant departments for resolution of customer com…" at bounding box center [653, 416] width 521 height 14
click at [510, 410] on strong "Coordination with the other relevant departments for resolution of customer com…" at bounding box center [653, 416] width 521 height 14
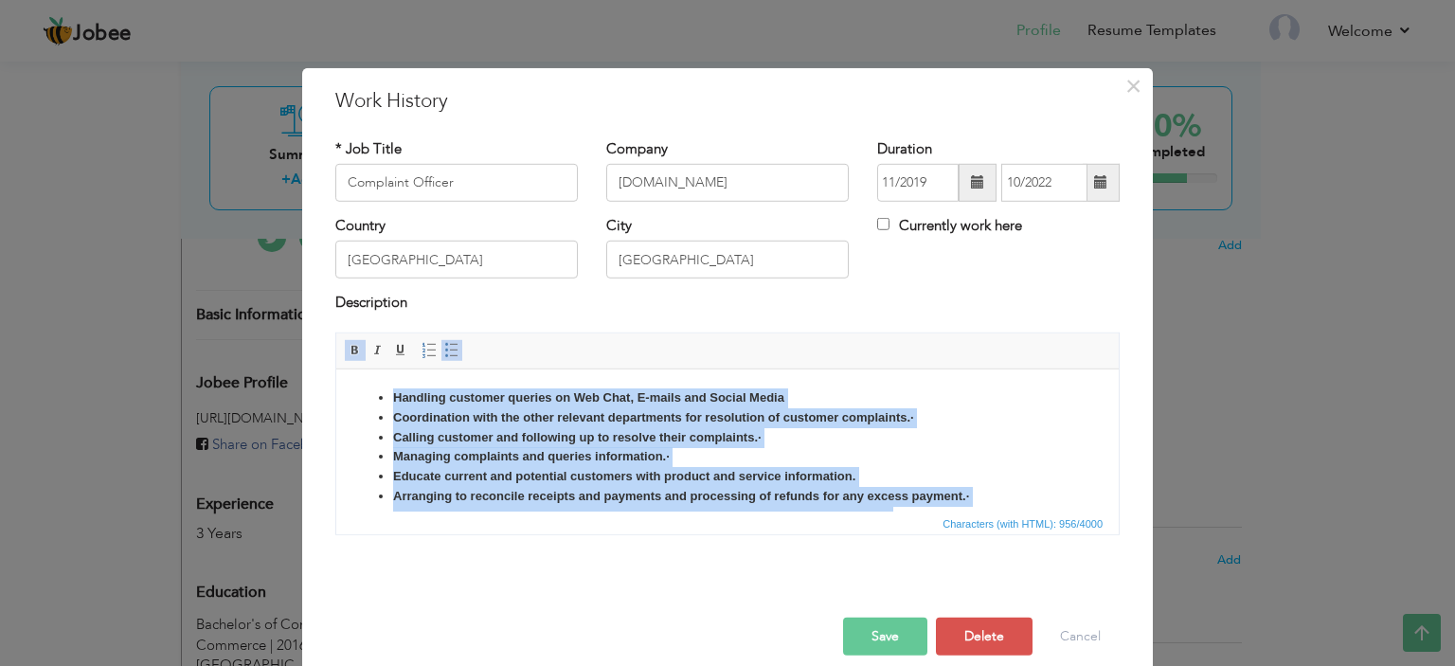
copy ul "Handling customer queries on Web Chat, E-mails and Social Media Coordination wi…"
click at [528, 477] on strong "Educate current and potential customers with product and service information." at bounding box center [624, 475] width 462 height 14
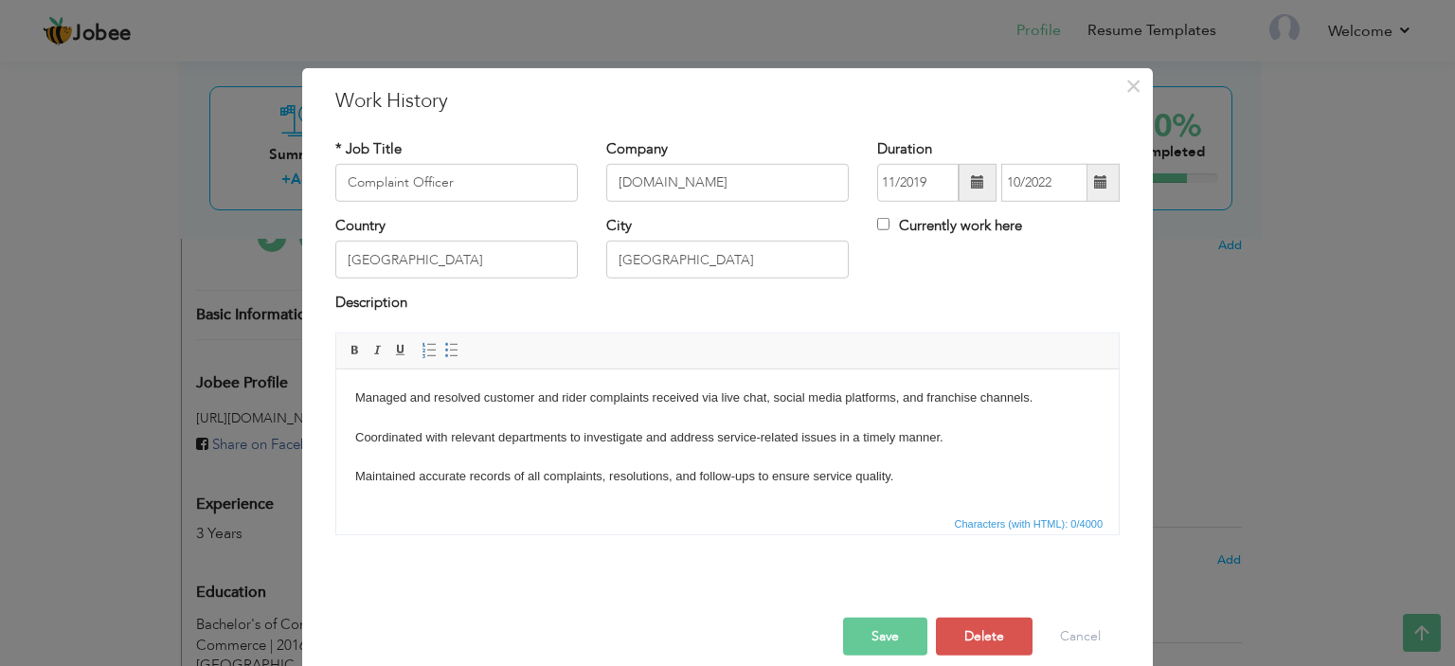
scroll to position [129, 0]
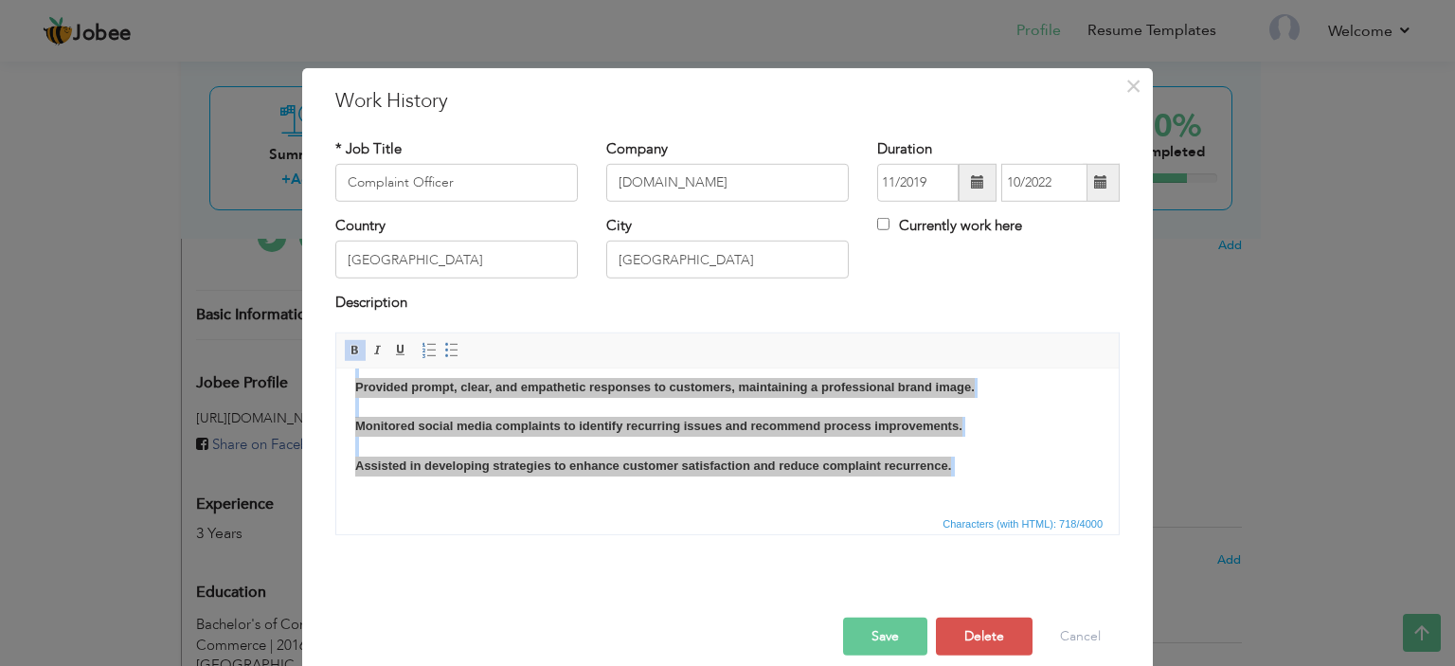
click at [436, 513] on span "Characters (with HTML): 718/4000" at bounding box center [727, 522] width 782 height 23
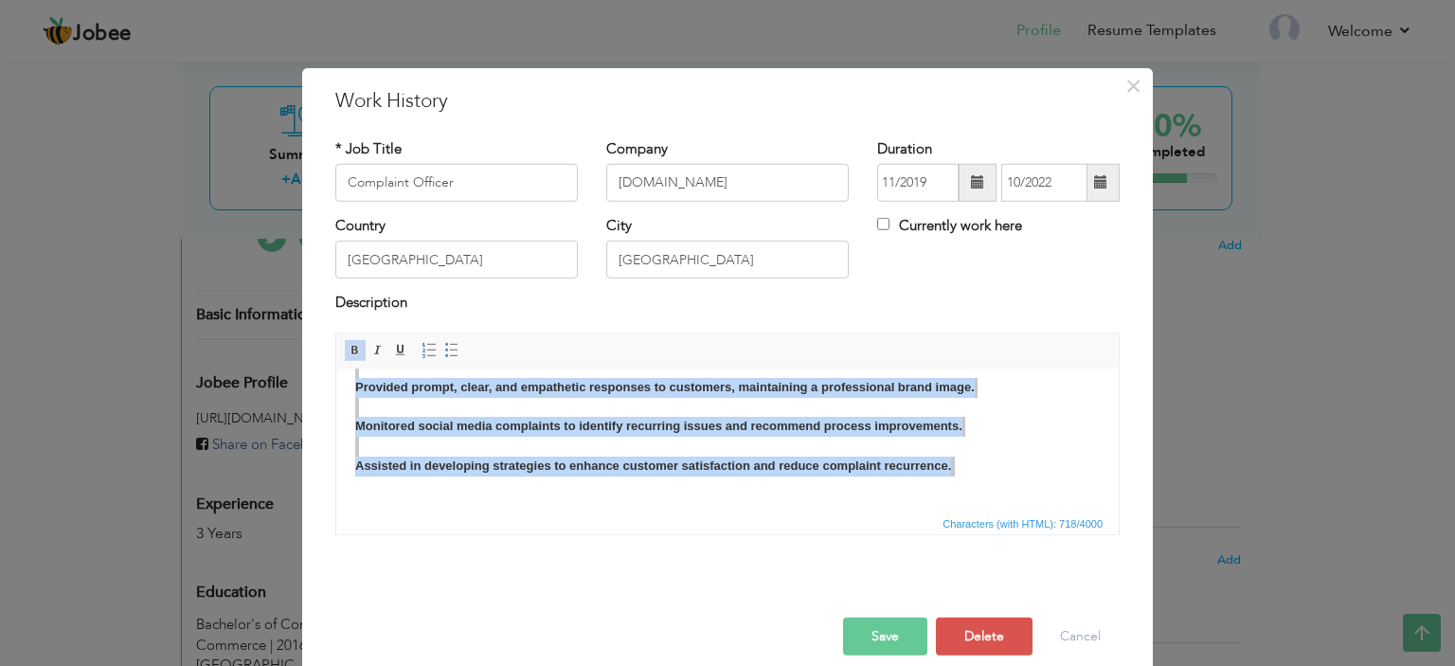
click at [453, 490] on body "Managed and resolved customer and rider complaints received via live chat, soci…" at bounding box center [727, 377] width 744 height 237
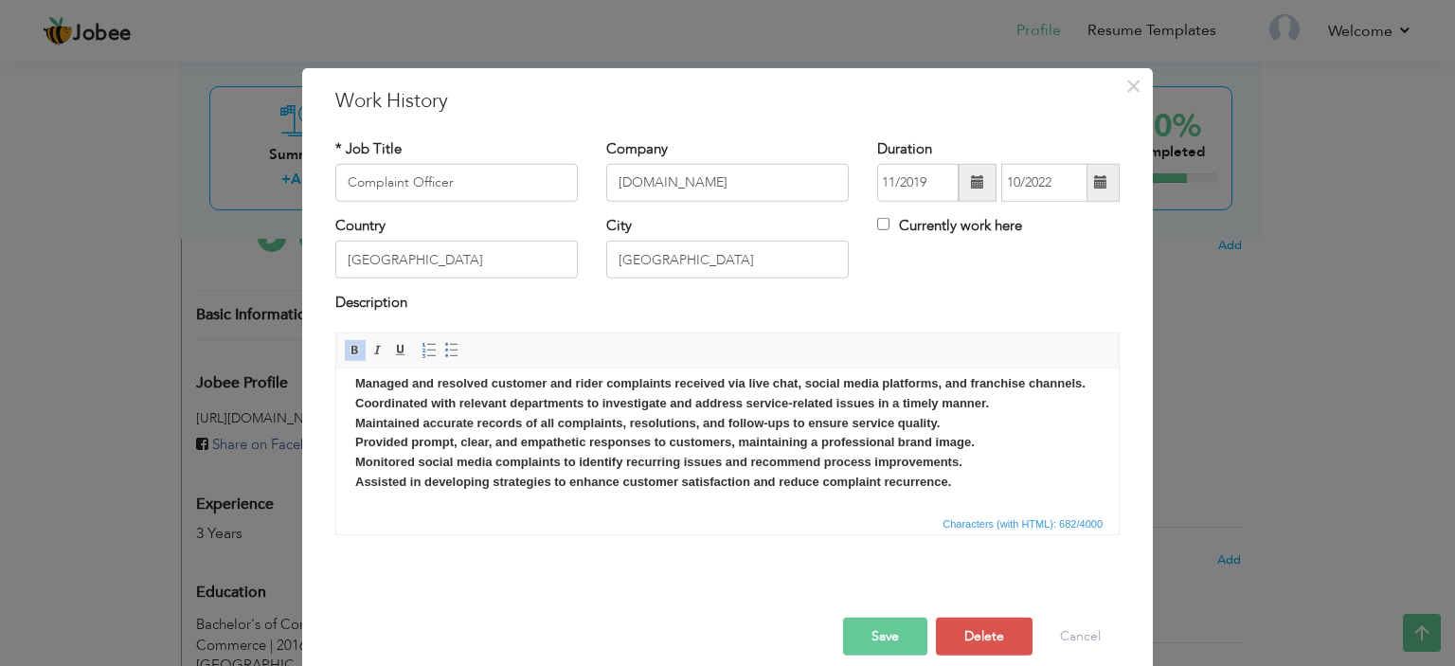
scroll to position [13, 0]
click at [886, 636] on button "Save" at bounding box center [885, 637] width 84 height 38
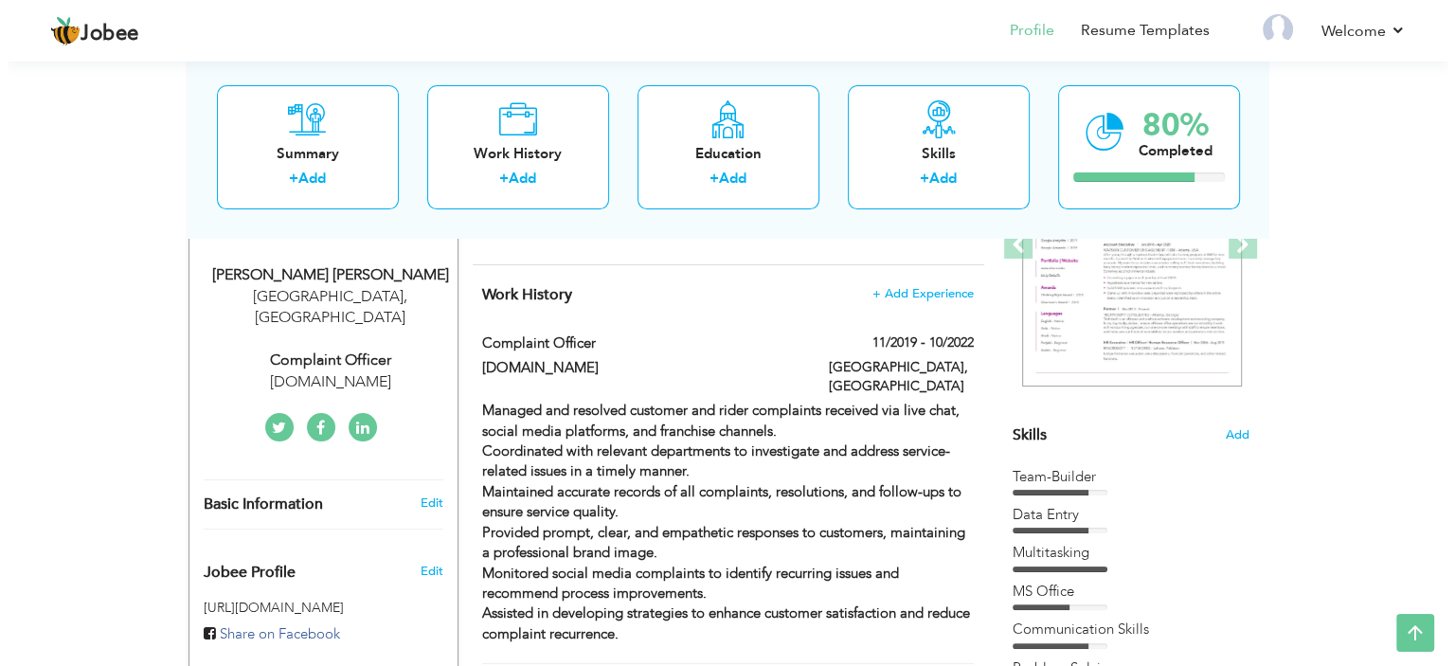
scroll to position [278, 0]
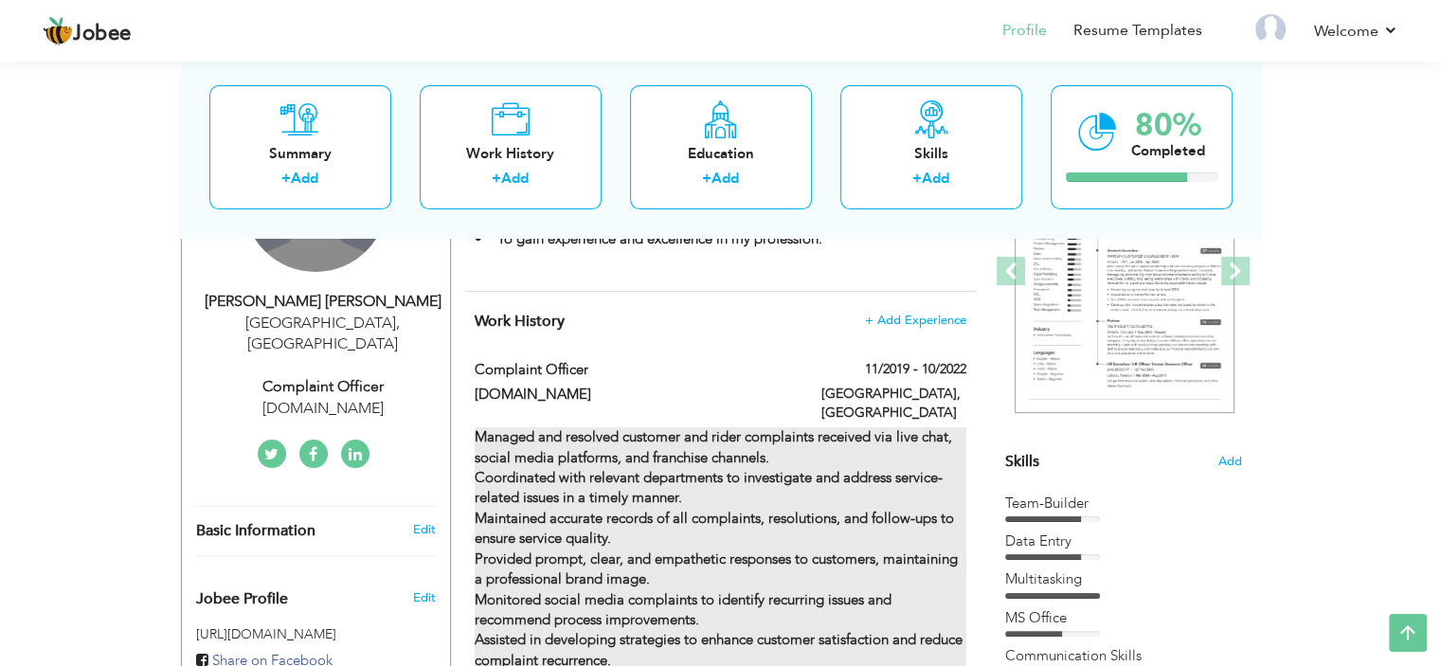
click at [572, 540] on strong "Managed and resolved customer and rider complaints received via live chat, soci…" at bounding box center [719, 548] width 488 height 242
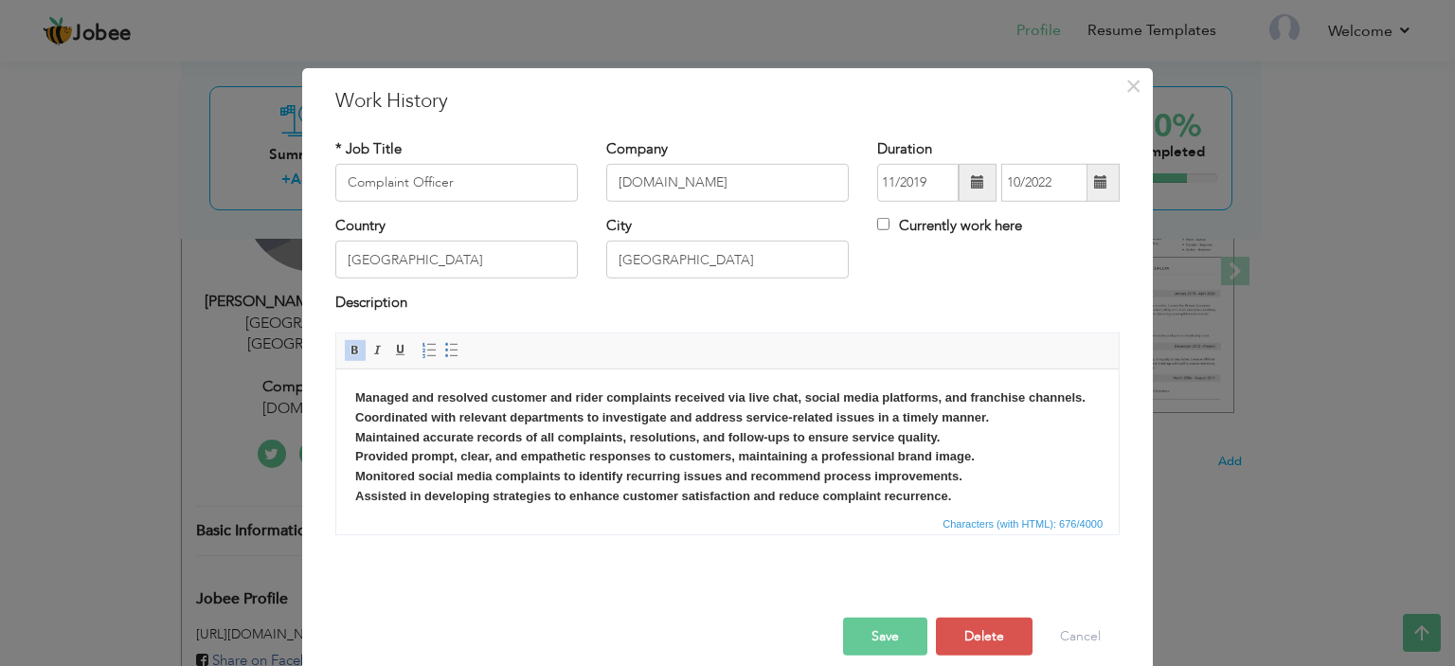
click at [1019, 424] on body "Managed and resolved customer and rider complaints received via live chat, soci…" at bounding box center [727, 446] width 744 height 118
click at [1034, 469] on body "Managed and resolved customer and rider complaints received via live chat, soci…" at bounding box center [727, 456] width 744 height 138
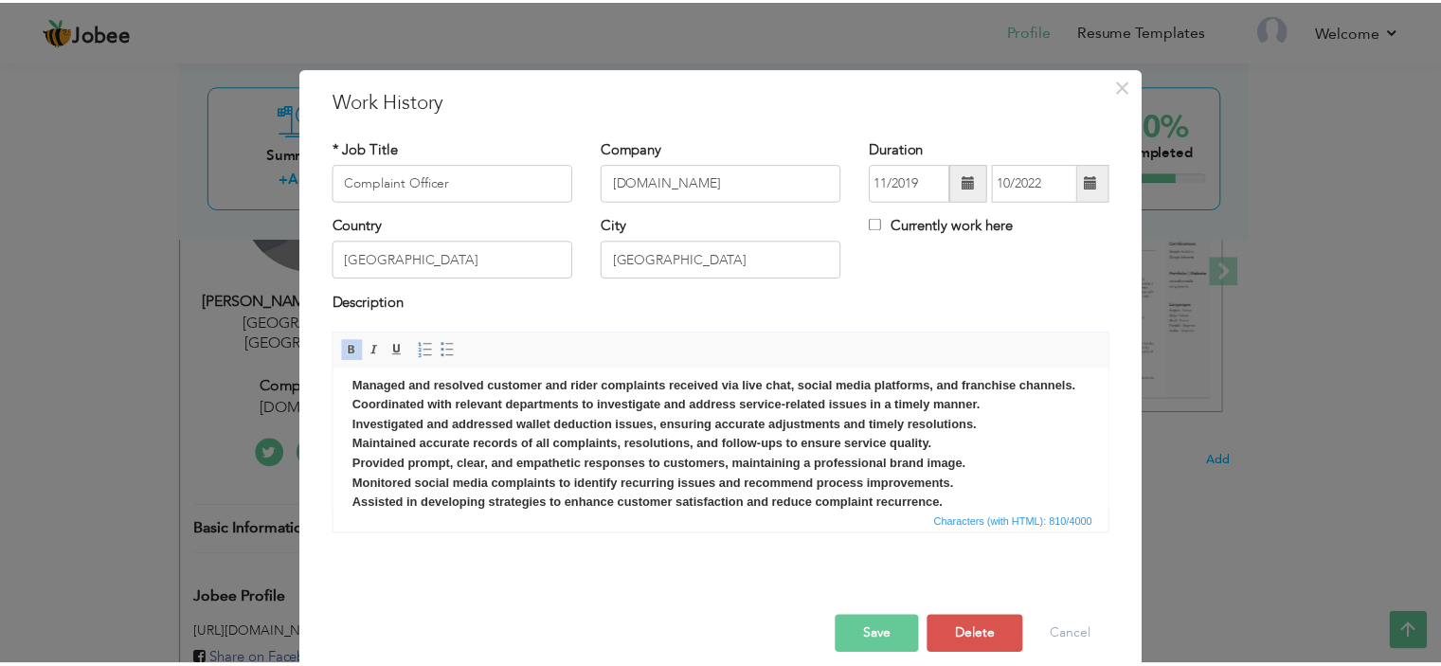
scroll to position [0, 0]
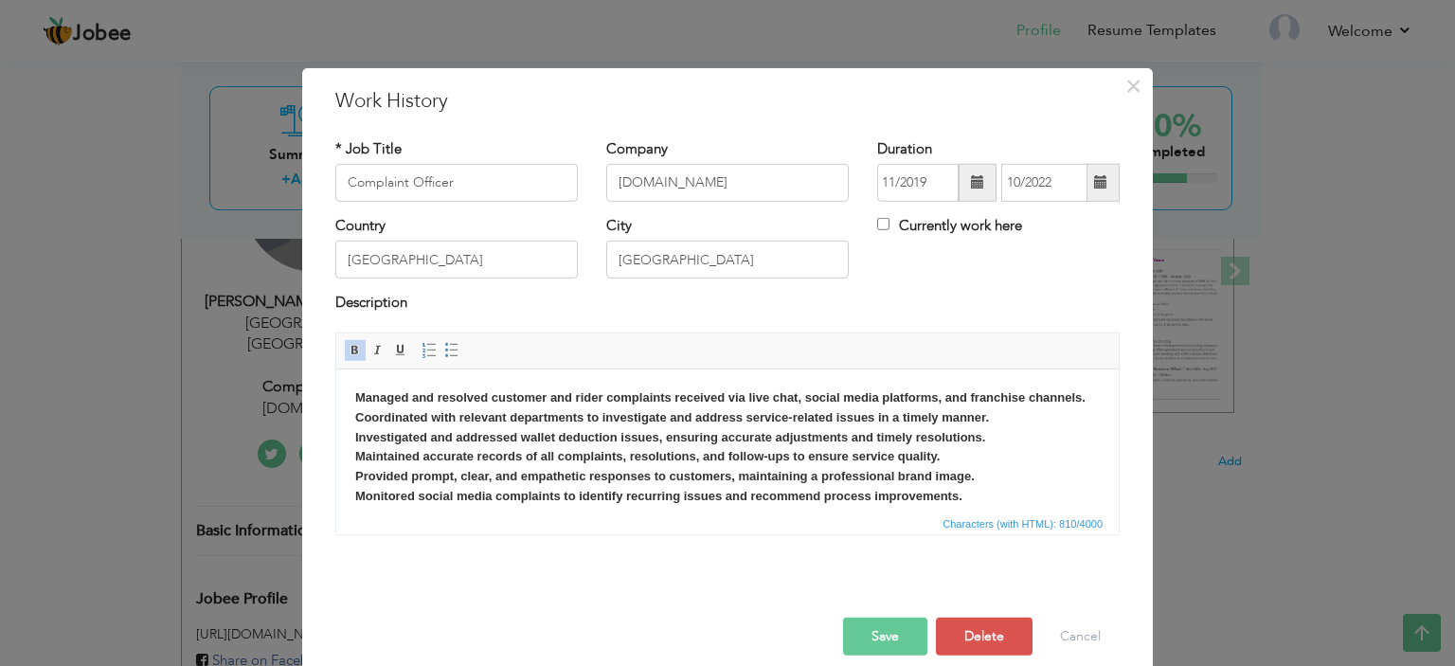
click at [902, 632] on button "Save" at bounding box center [885, 637] width 84 height 38
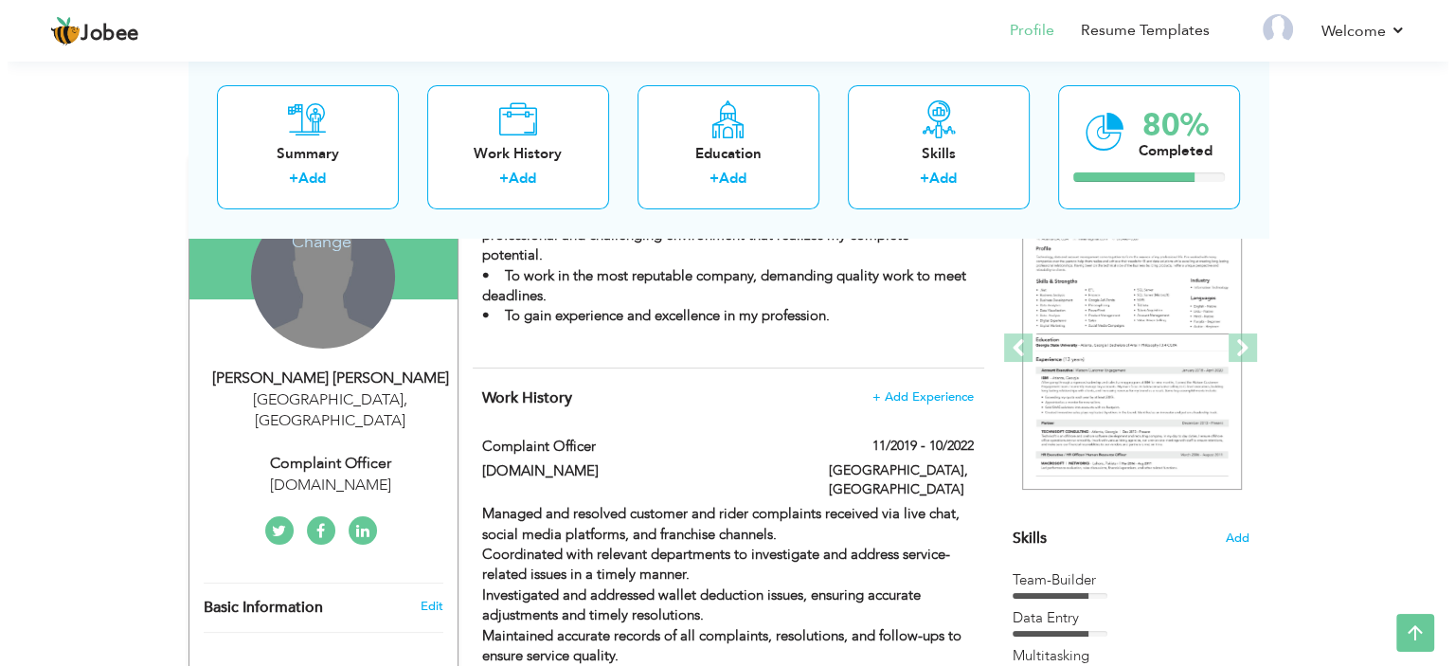
scroll to position [227, 0]
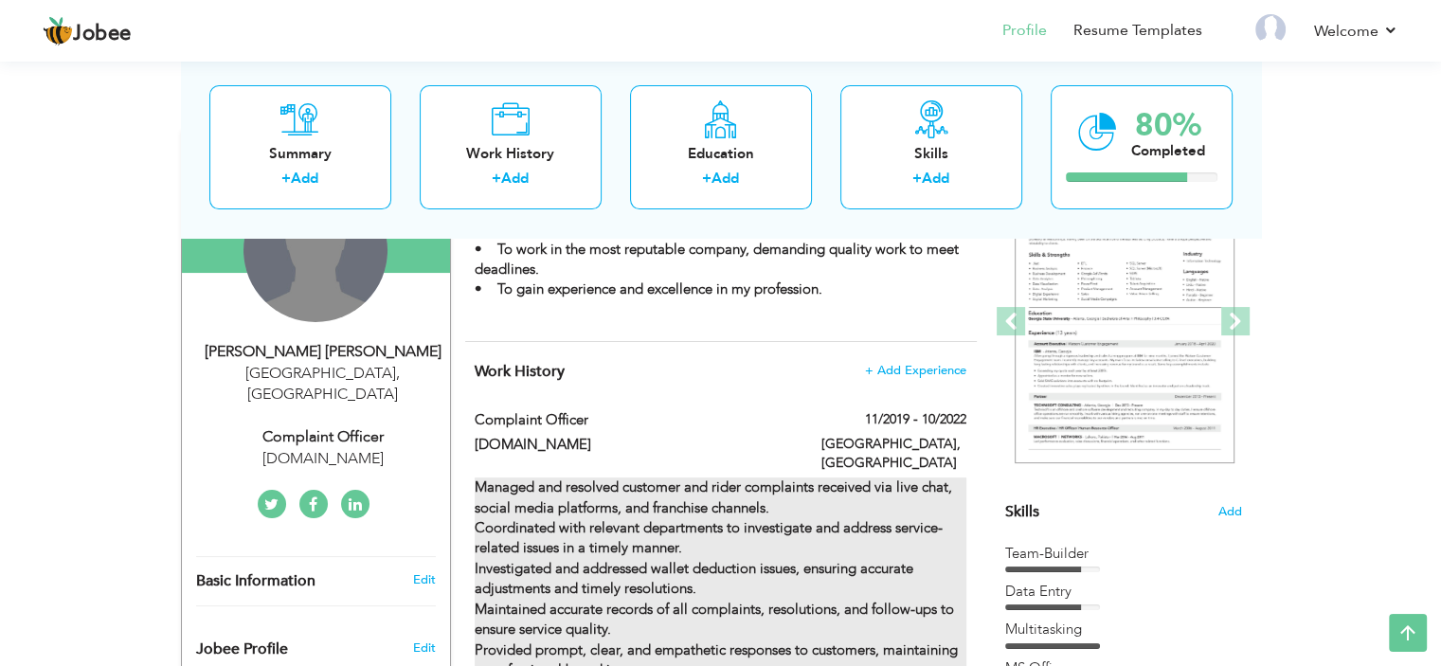
click at [758, 497] on strong "Managed and resolved customer and rider complaints received via live chat, soci…" at bounding box center [713, 537] width 477 height 120
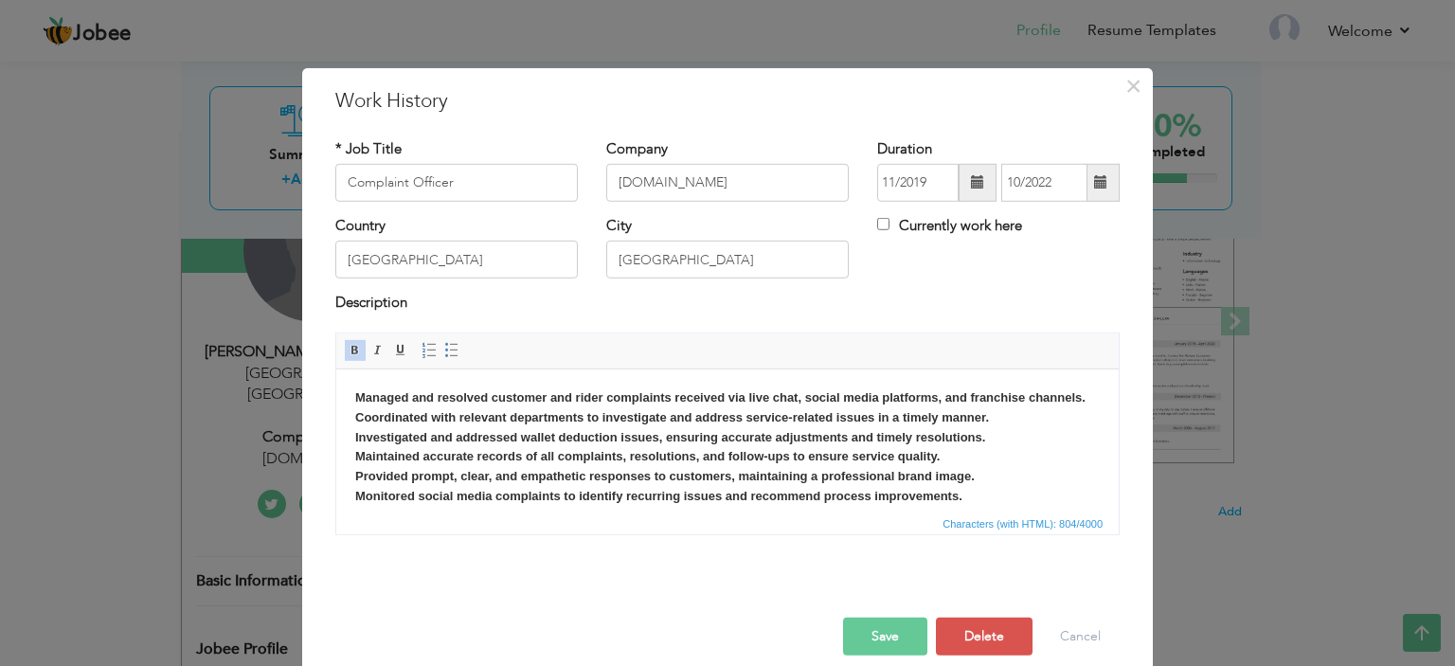
click at [678, 423] on body "Managed and resolved customer and rider complaints received via live chat, soci…" at bounding box center [727, 456] width 744 height 138
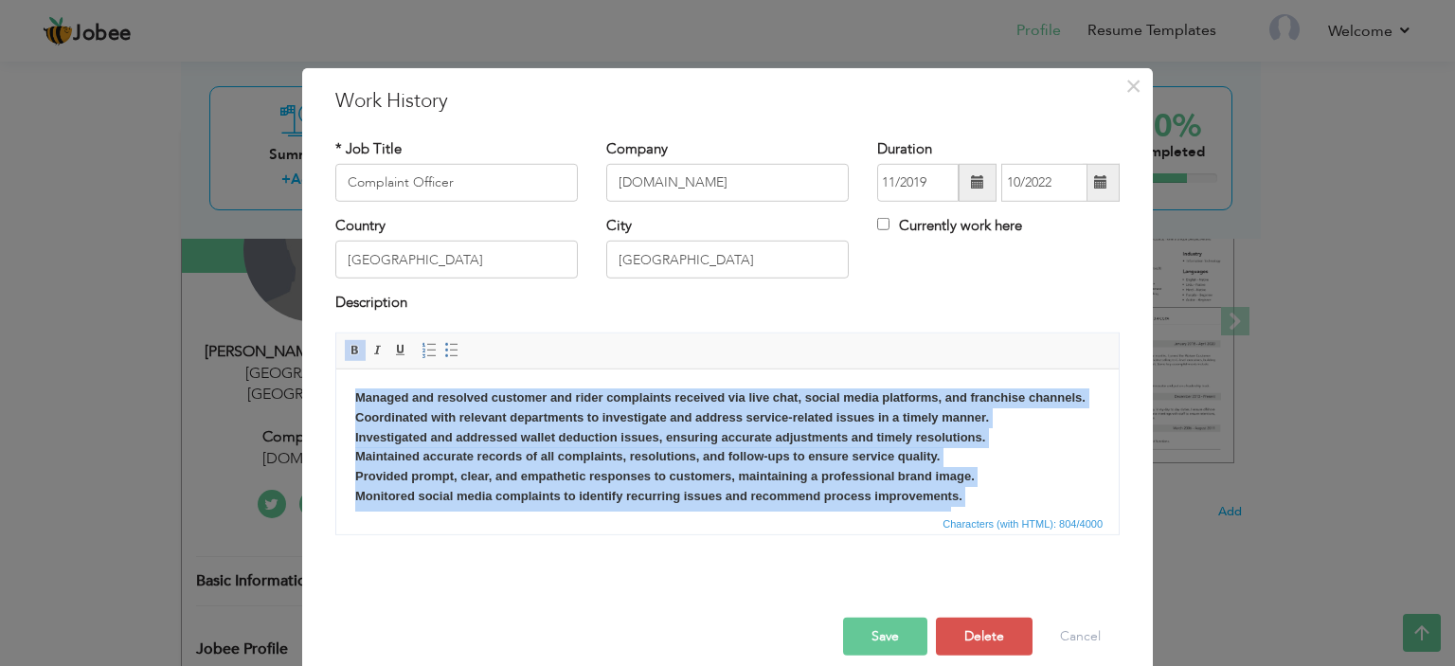
copy body "Managed and resolved customer and rider complaints received via live chat, soci…"
